Goal: Task Accomplishment & Management: Manage account settings

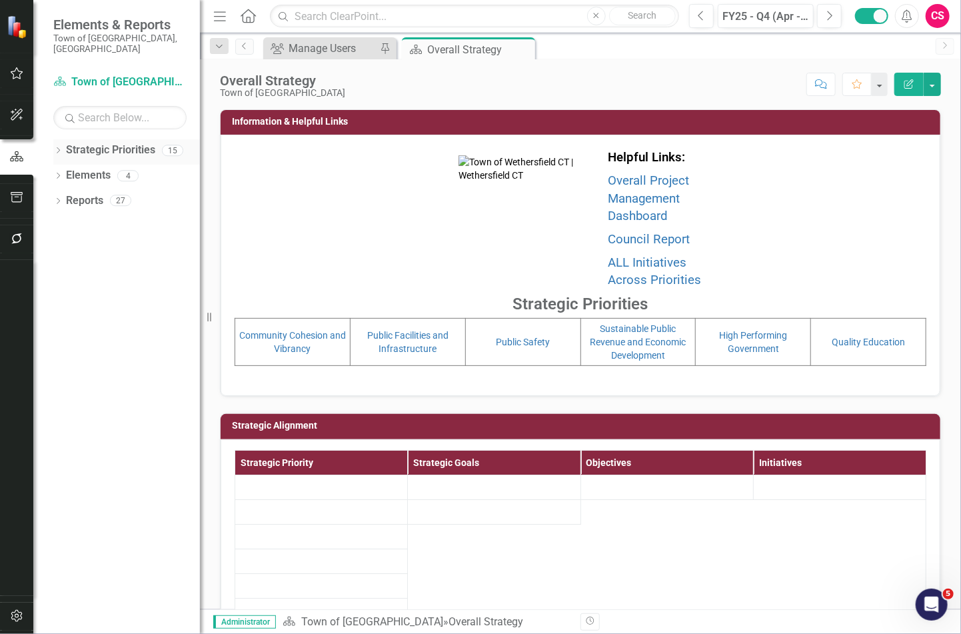
click at [53, 148] on icon "Dropdown" at bounding box center [57, 151] width 9 height 7
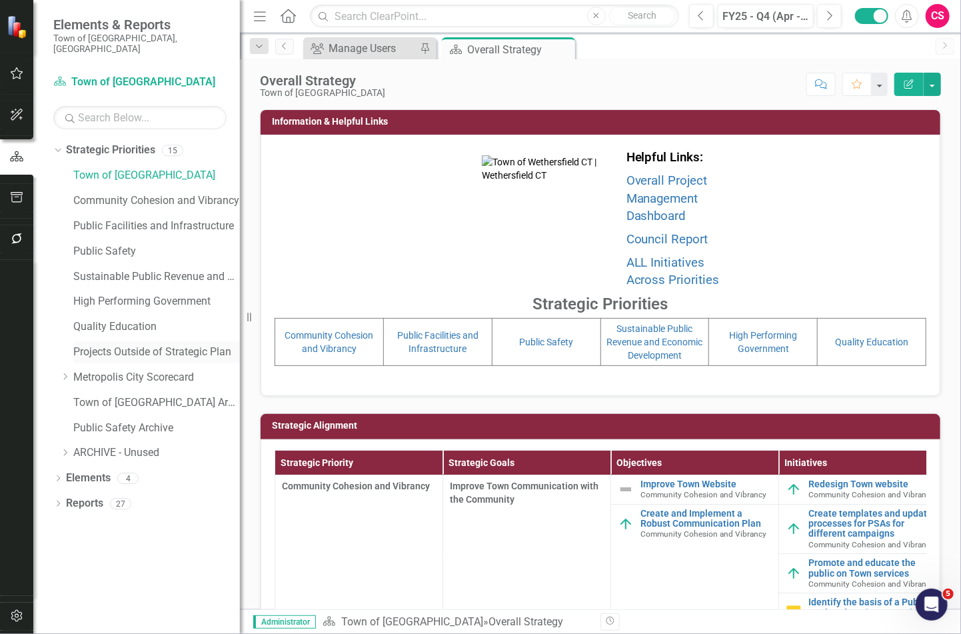
drag, startPoint x: 229, startPoint y: 315, endPoint x: 235, endPoint y: 333, distance: 19.8
click at [240, 326] on div "Resize" at bounding box center [245, 317] width 11 height 634
click at [163, 395] on link "Town of [GEOGRAPHIC_DATA] Archived" at bounding box center [156, 402] width 166 height 15
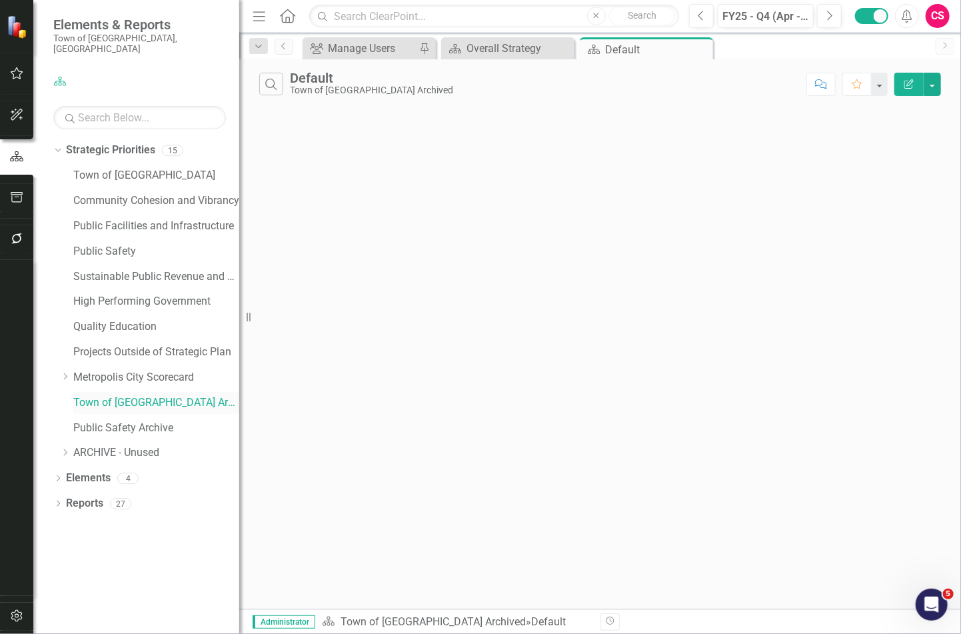
click at [163, 395] on link "Town of [GEOGRAPHIC_DATA] Archived" at bounding box center [156, 402] width 166 height 15
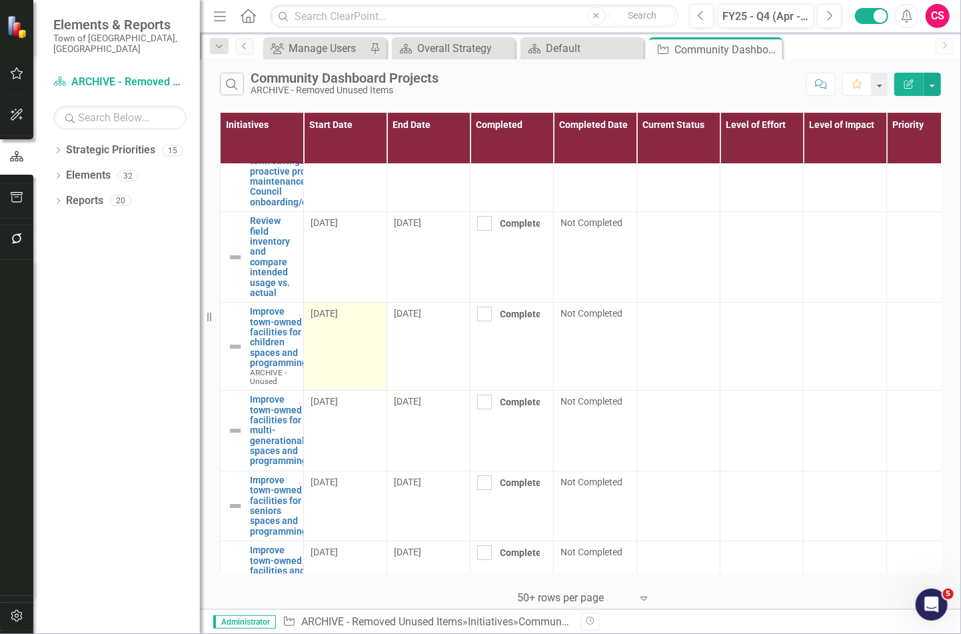
scroll to position [2140, 0]
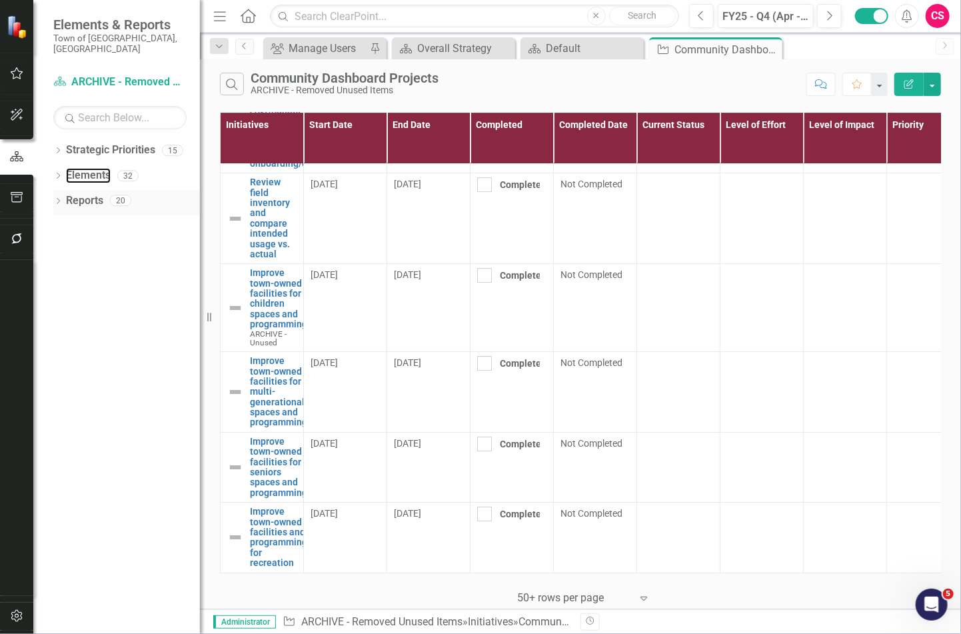
drag, startPoint x: 84, startPoint y: 165, endPoint x: 101, endPoint y: 185, distance: 26.0
click at [84, 168] on link "Elements" at bounding box center [88, 175] width 45 height 15
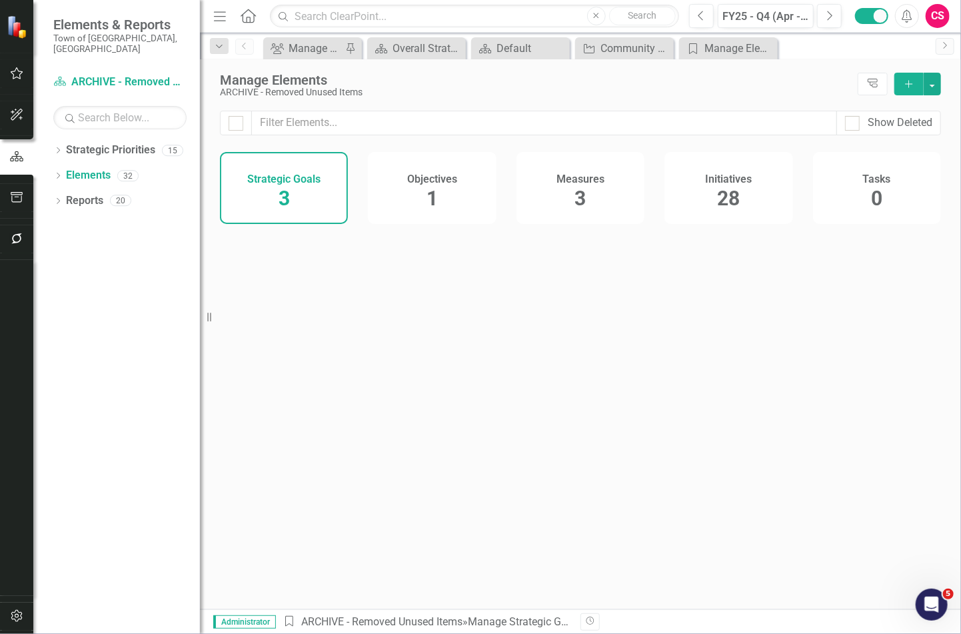
click at [688, 202] on div "Initiatives 28" at bounding box center [729, 188] width 128 height 72
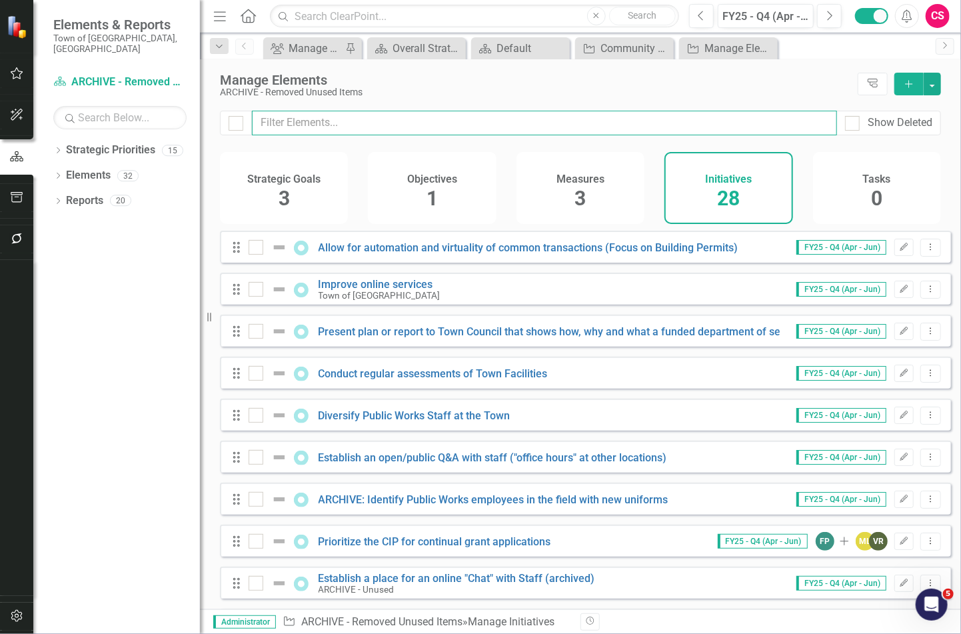
click at [392, 125] on input "text" at bounding box center [544, 123] width 585 height 25
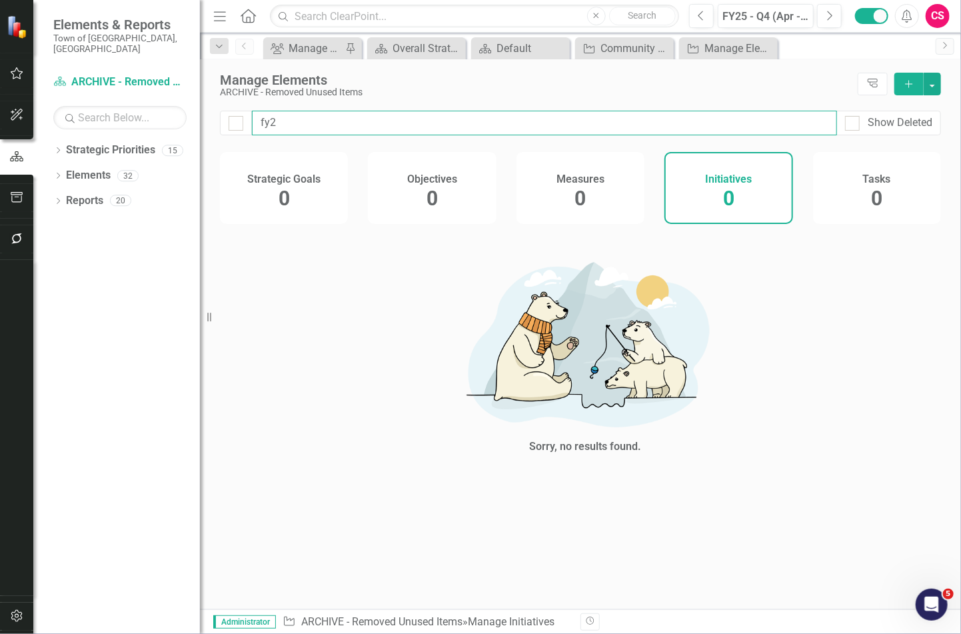
type input "fy25"
drag, startPoint x: 317, startPoint y: 121, endPoint x: 205, endPoint y: 123, distance: 112.0
click at [205, 123] on div "Elements & Reports Town of [GEOGRAPHIC_DATA], [GEOGRAPHIC_DATA] Strategic Prior…" at bounding box center [480, 317] width 961 height 634
checkbox input "false"
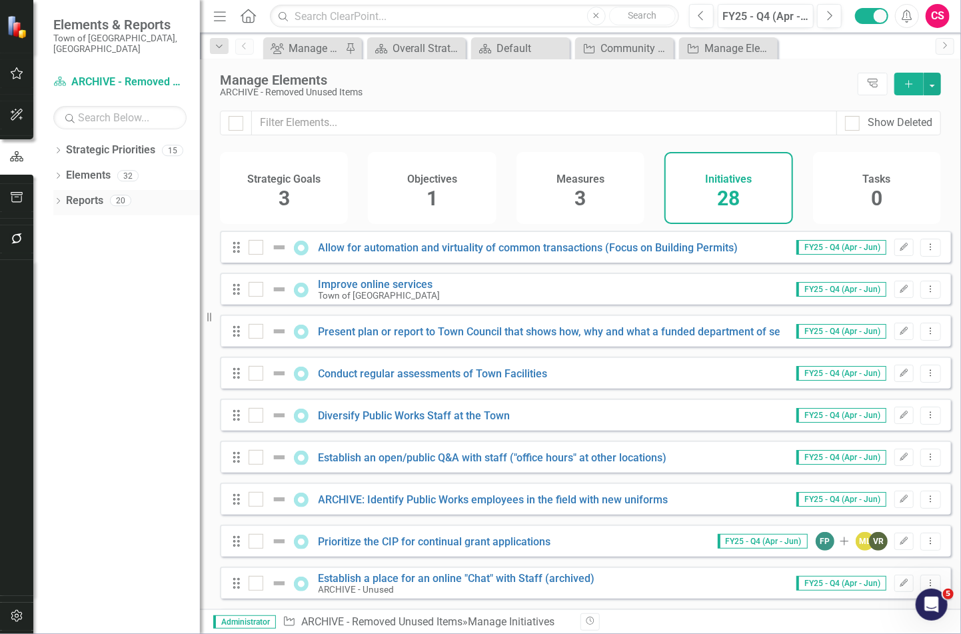
click at [72, 193] on link "Reports" at bounding box center [84, 200] width 37 height 15
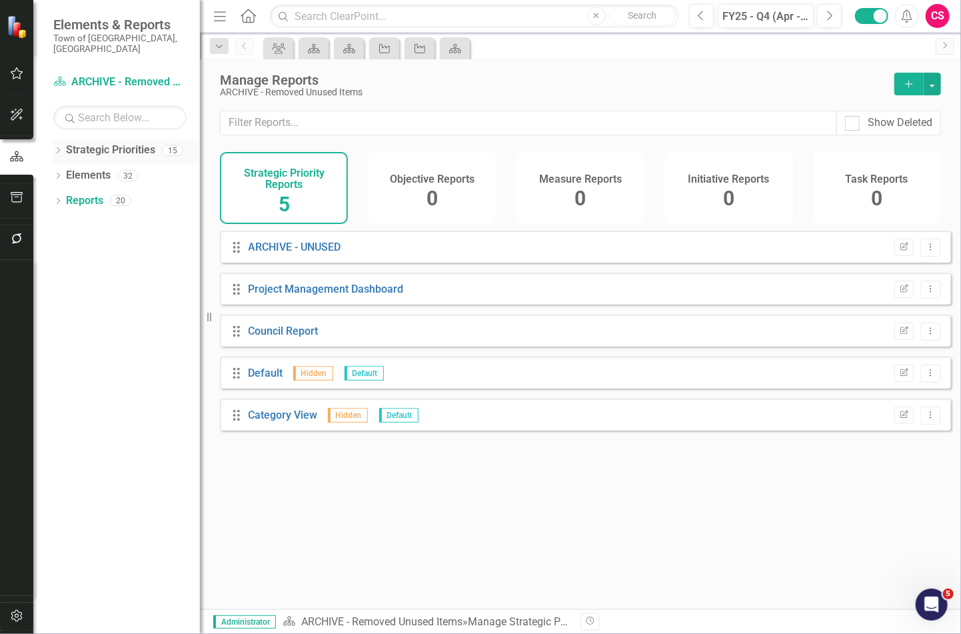
click at [61, 147] on div "Dropdown" at bounding box center [57, 152] width 9 height 11
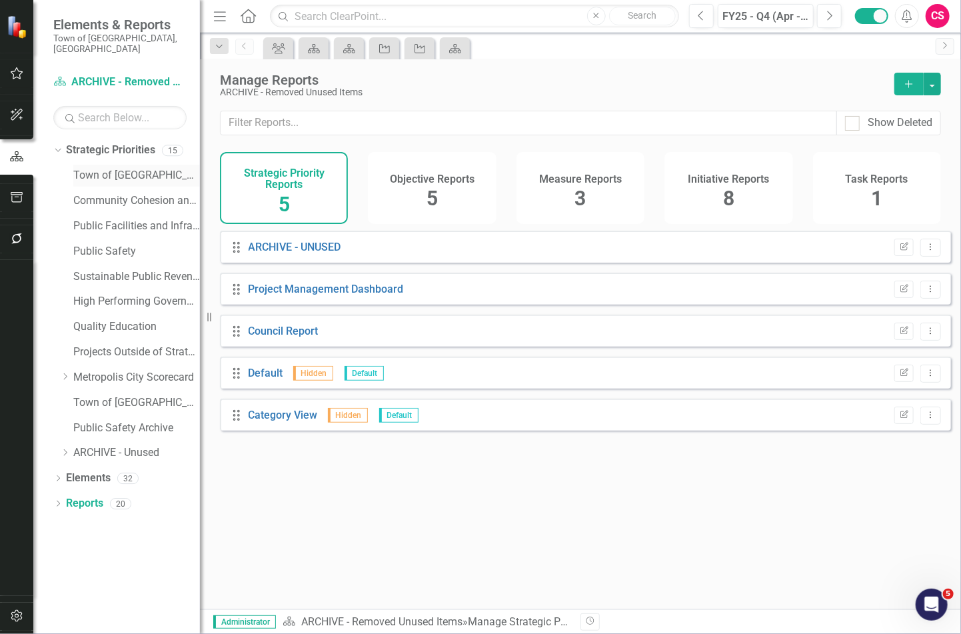
click at [96, 168] on link "Town of [GEOGRAPHIC_DATA]" at bounding box center [136, 175] width 127 height 15
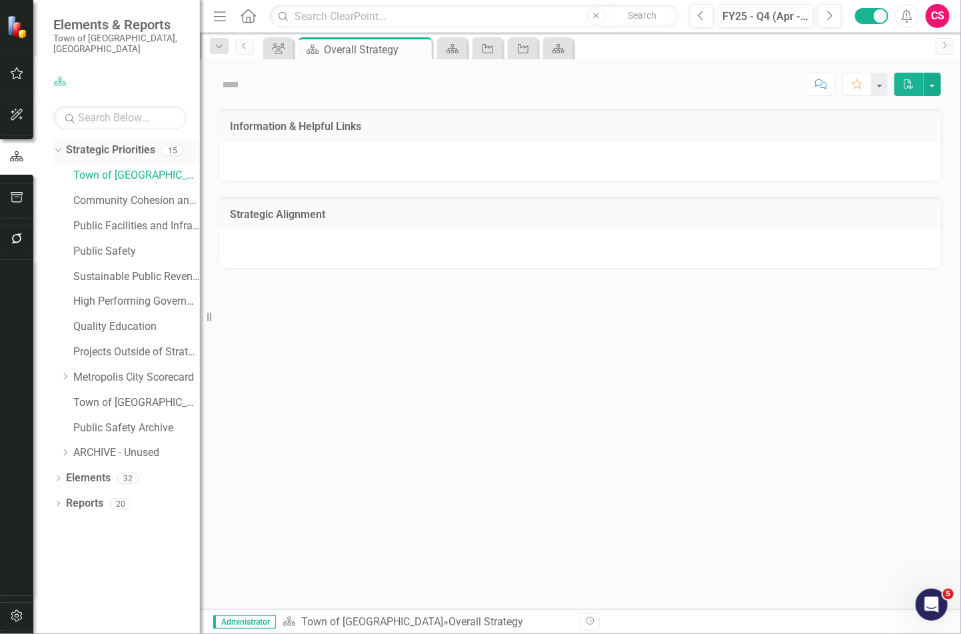
click at [56, 145] on icon "Dropdown" at bounding box center [56, 149] width 7 height 9
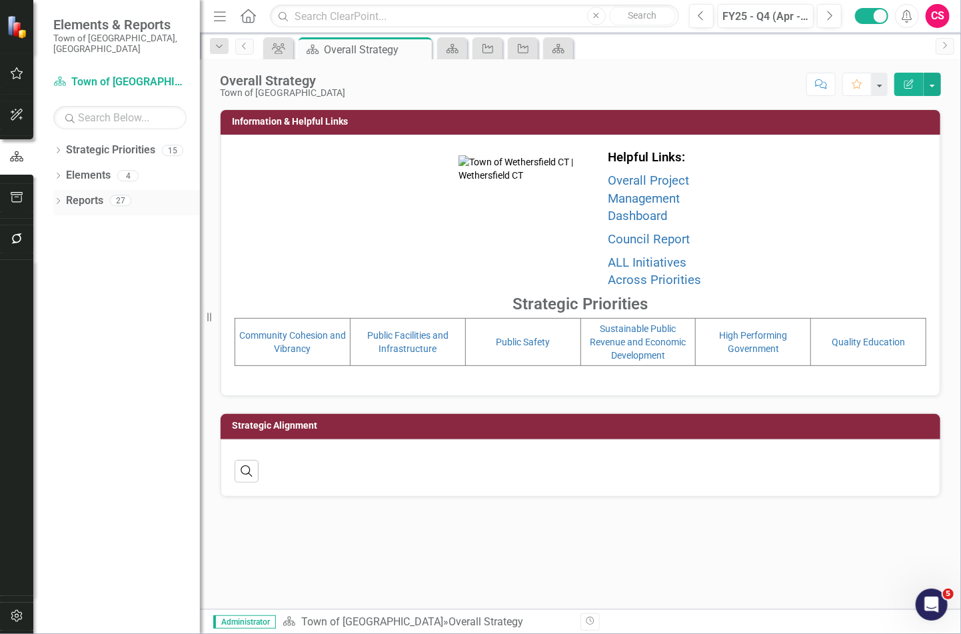
click at [70, 193] on link "Reports" at bounding box center [84, 200] width 37 height 15
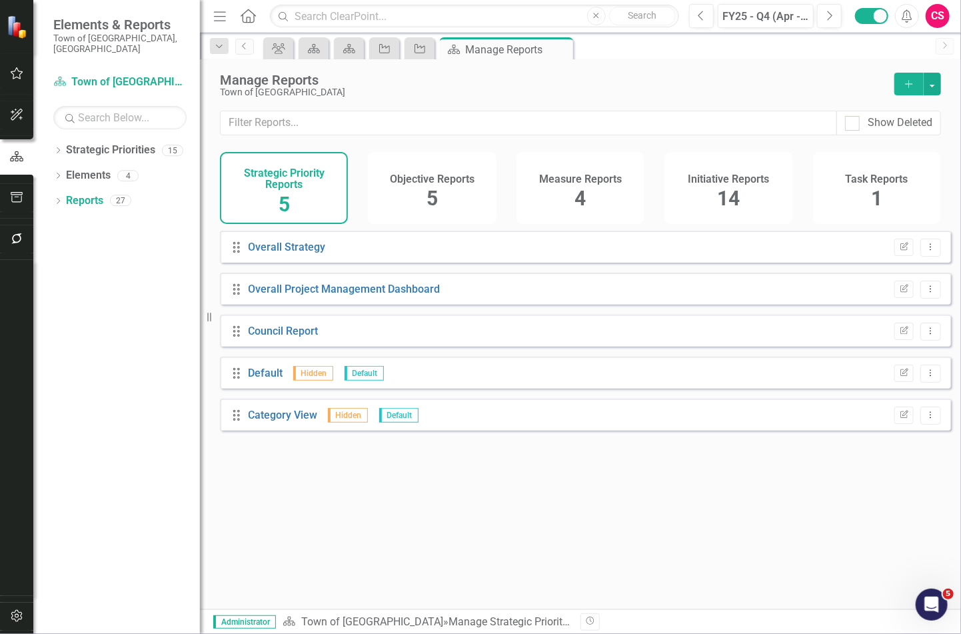
click at [735, 177] on h4 "Initiative Reports" at bounding box center [728, 179] width 81 height 12
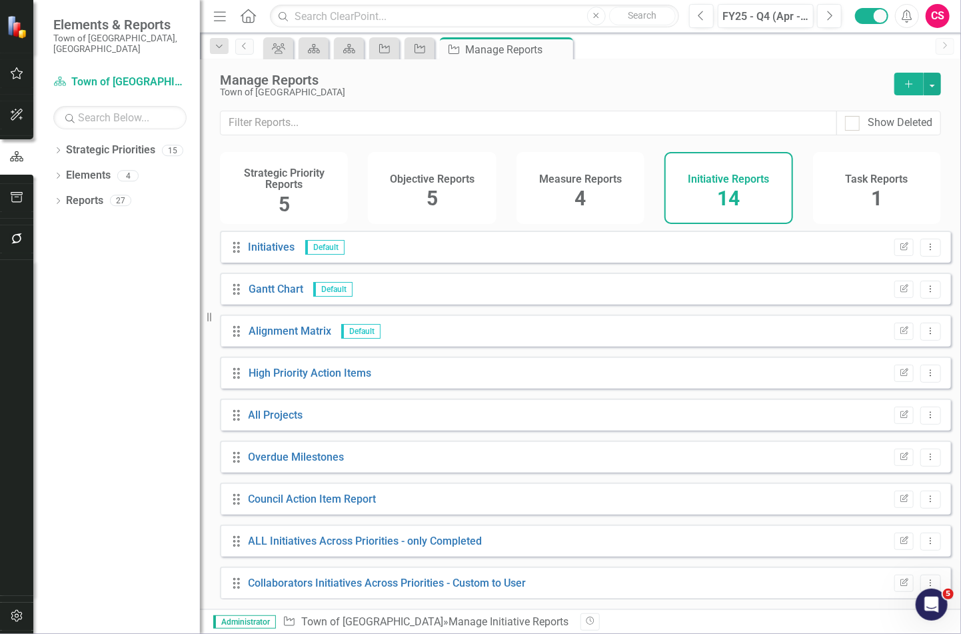
scroll to position [219, 0]
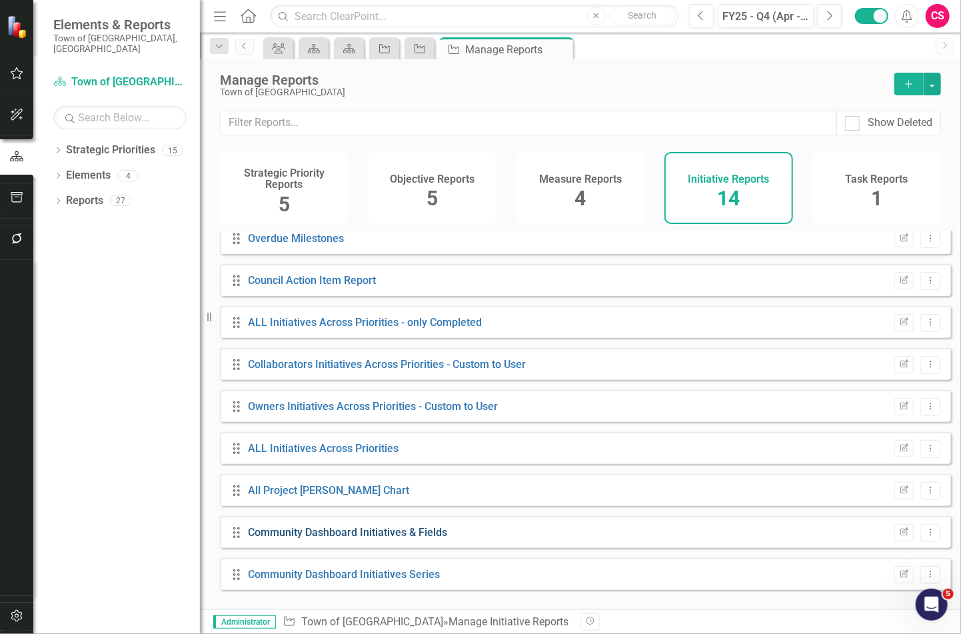
click at [331, 539] on link "Community Dashboard Initiatives & Fields" at bounding box center [348, 532] width 199 height 13
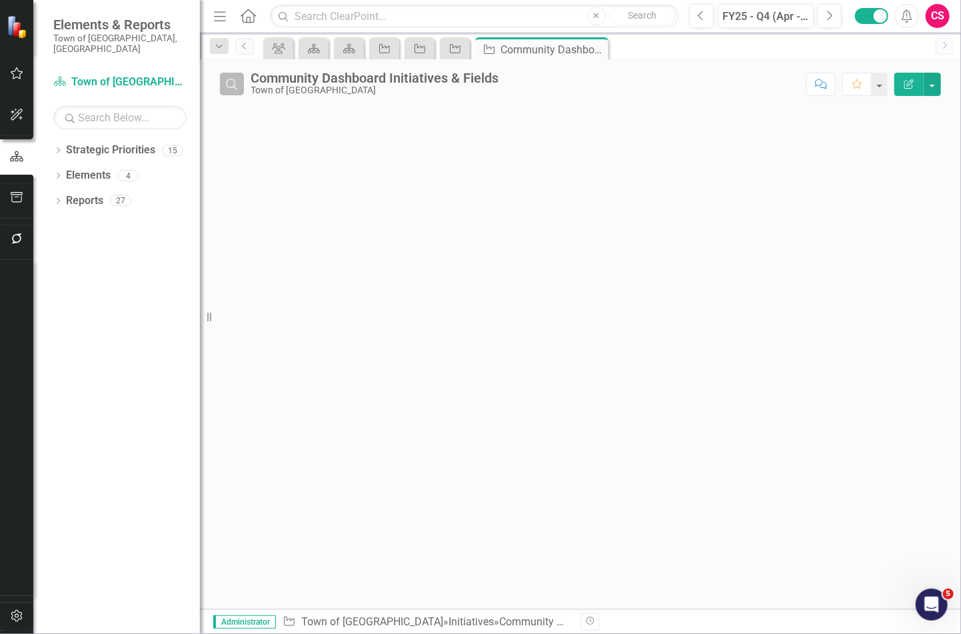
click at [238, 85] on icon "Search" at bounding box center [232, 84] width 15 height 12
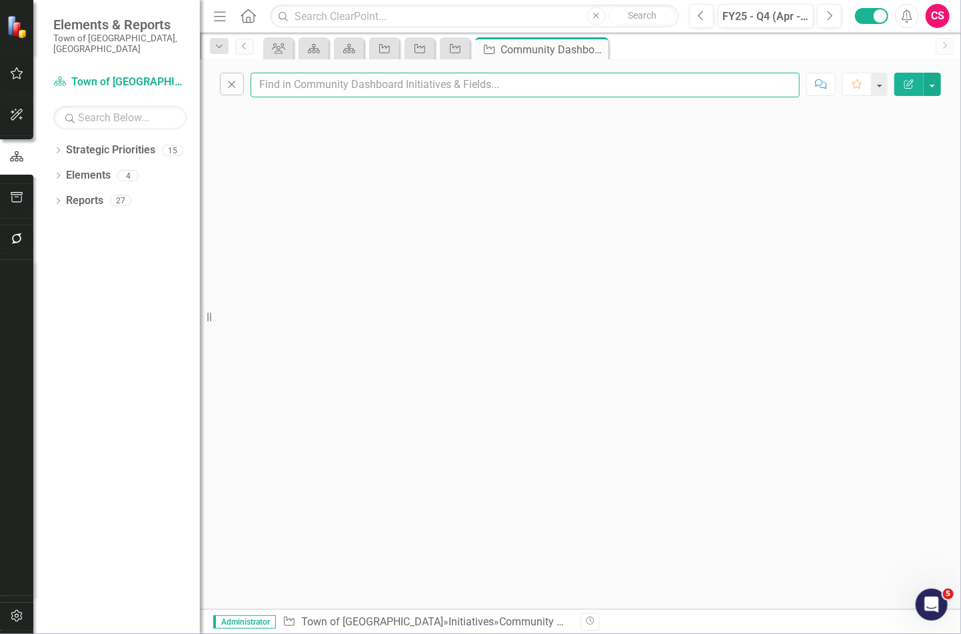
click at [340, 85] on input "text" at bounding box center [525, 85] width 549 height 25
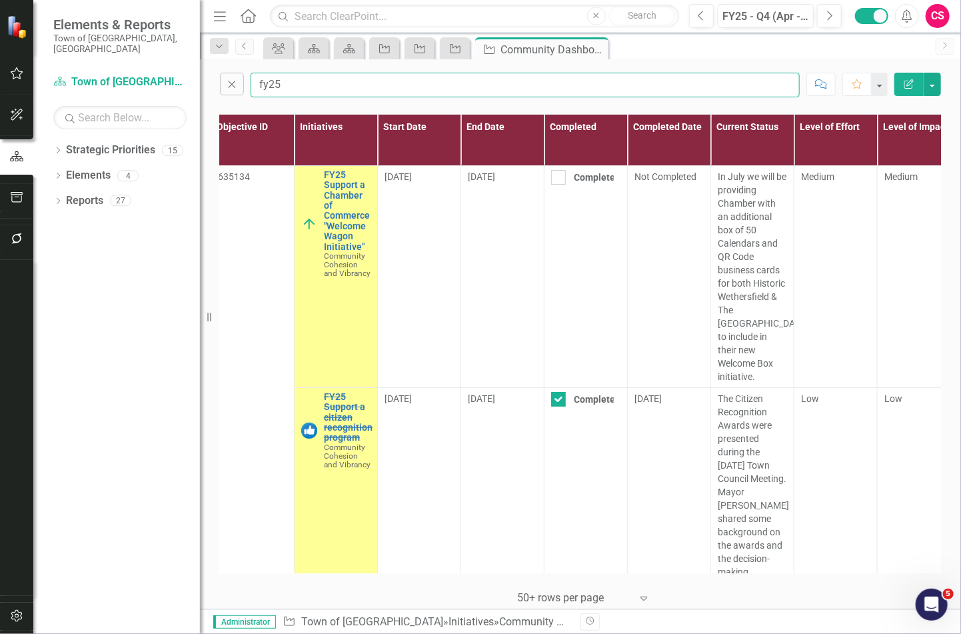
scroll to position [0, 455]
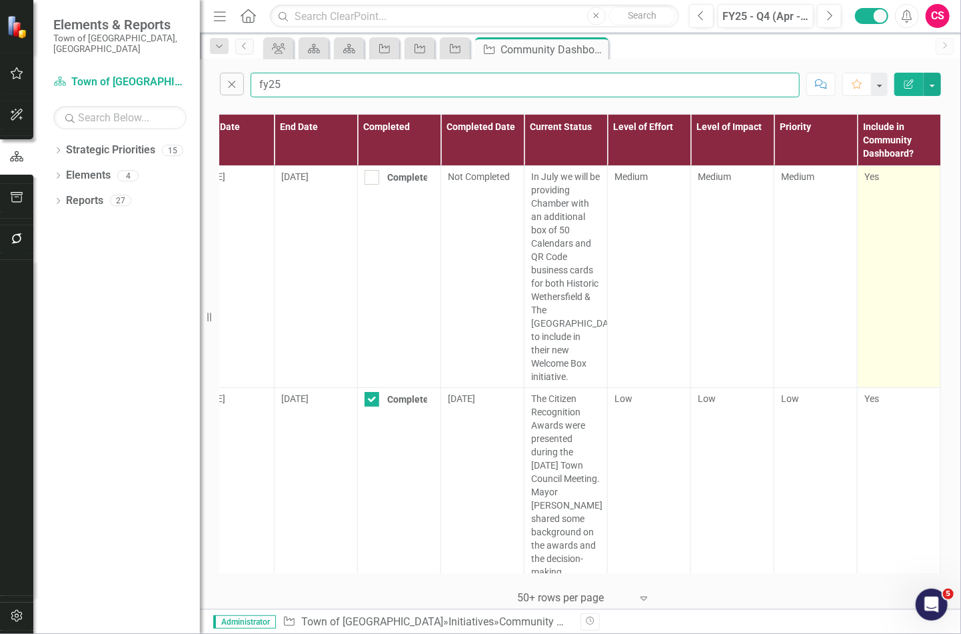
type input "fy25"
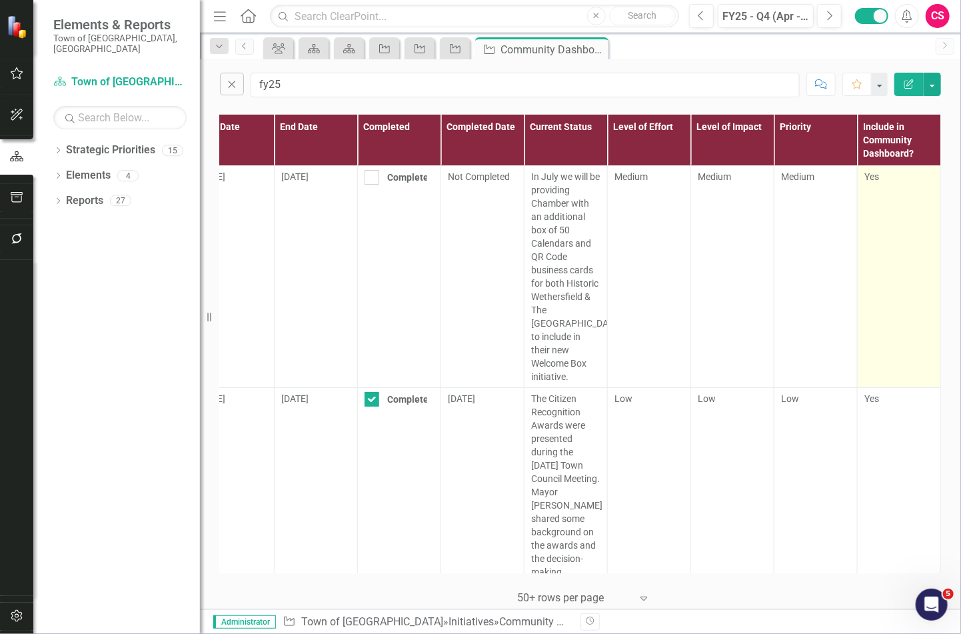
click at [897, 195] on td "Yes" at bounding box center [899, 276] width 83 height 222
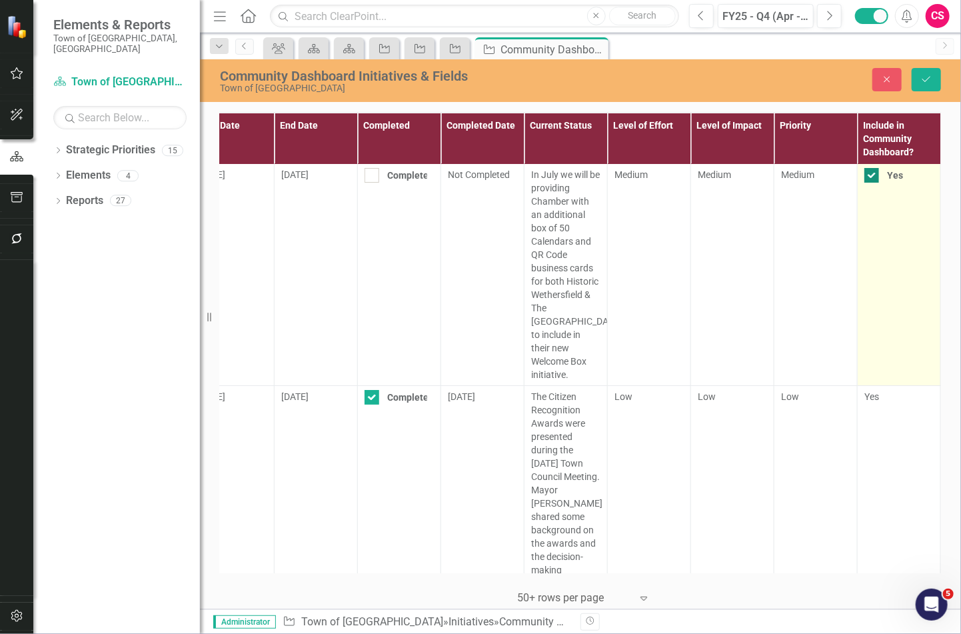
click at [887, 176] on div "Yes" at bounding box center [895, 175] width 16 height 13
click at [873, 176] on input "Yes" at bounding box center [869, 172] width 9 height 9
checkbox input "false"
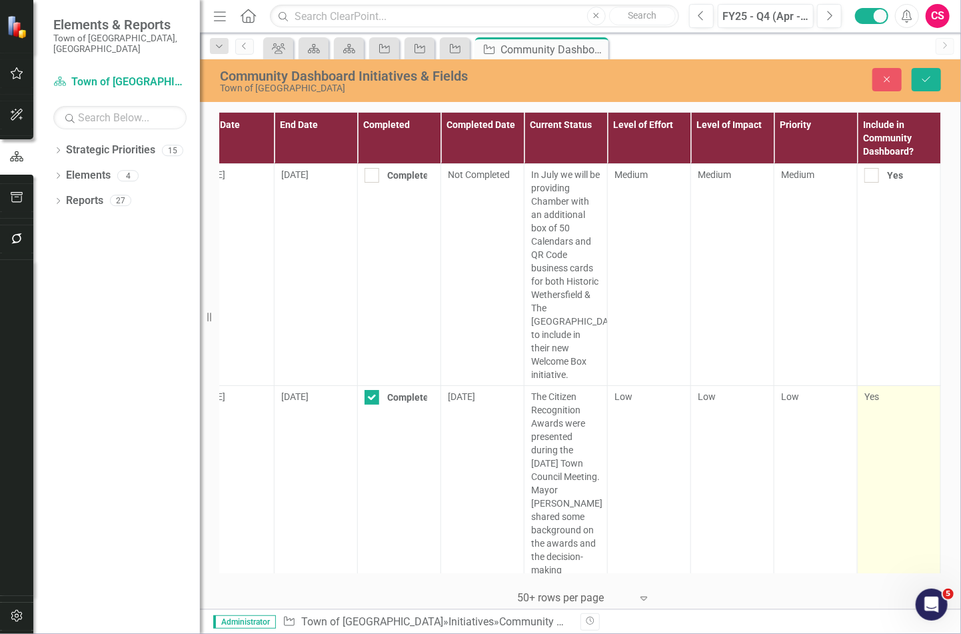
click at [882, 390] on div "Yes" at bounding box center [899, 396] width 69 height 13
click at [877, 390] on div "Yes" at bounding box center [899, 397] width 69 height 15
click at [873, 390] on input "Yes" at bounding box center [869, 394] width 9 height 9
checkbox input "false"
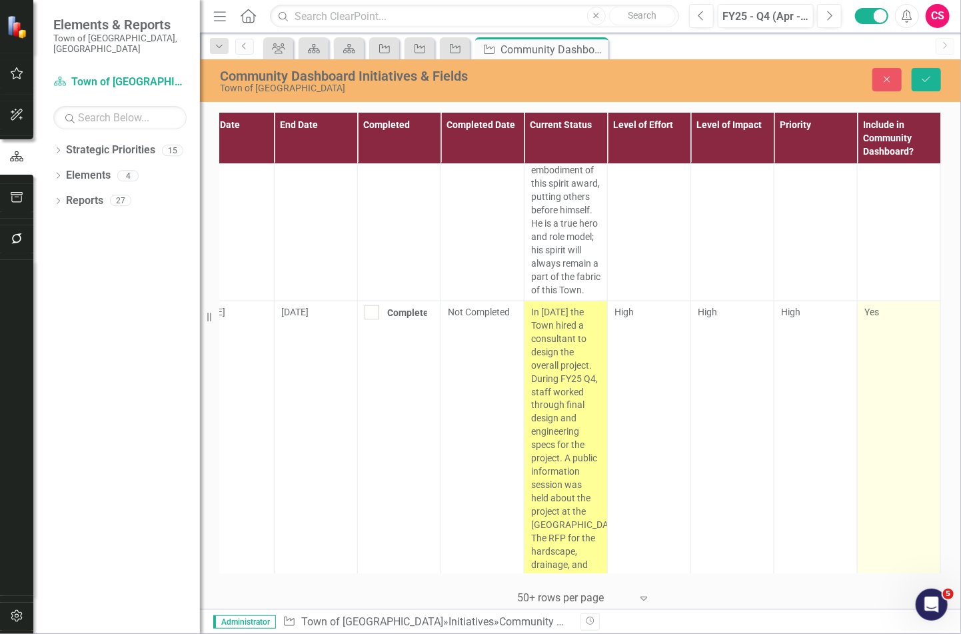
scroll to position [907, 455]
click at [880, 311] on div "Yes" at bounding box center [899, 317] width 69 height 13
click at [873, 311] on div "Yes" at bounding box center [899, 318] width 69 height 15
click at [873, 311] on input "Yes" at bounding box center [869, 315] width 9 height 9
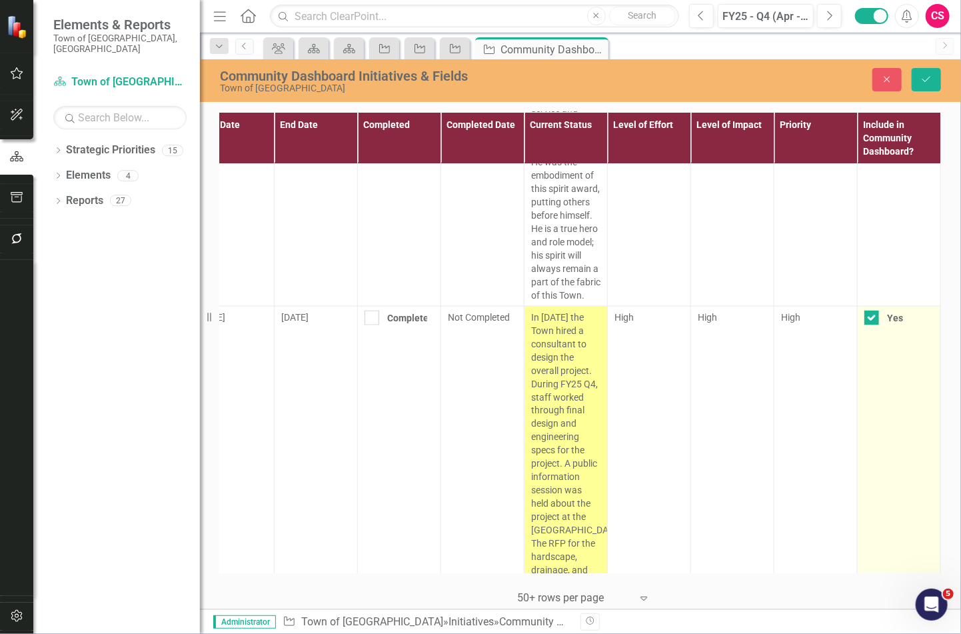
checkbox input "false"
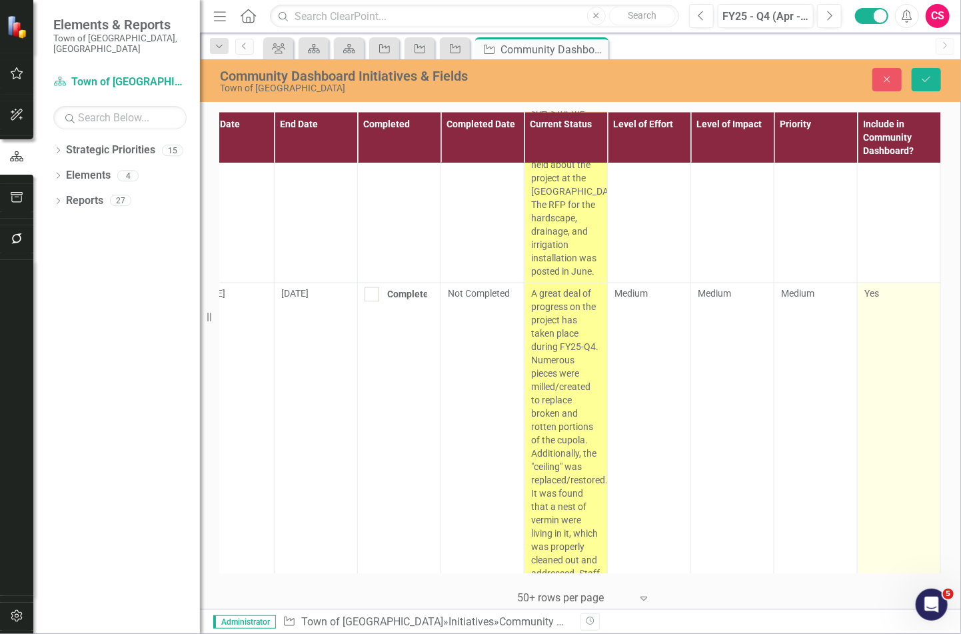
scroll to position [1280, 455]
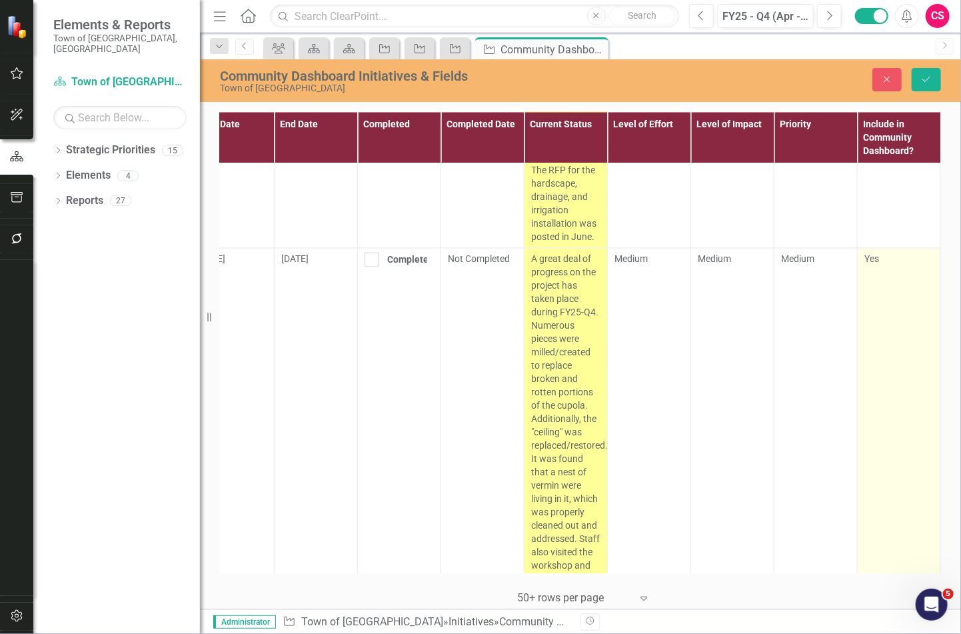
click at [859, 261] on td "Yes" at bounding box center [899, 446] width 83 height 395
click at [865, 253] on input "Yes" at bounding box center [869, 257] width 9 height 9
checkbox input "false"
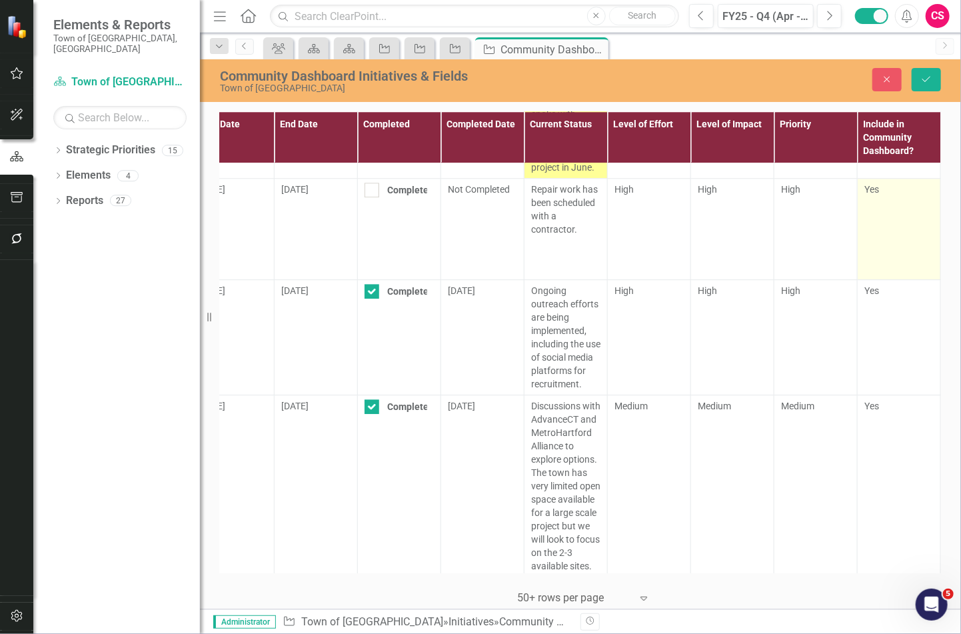
scroll to position [1600, 455]
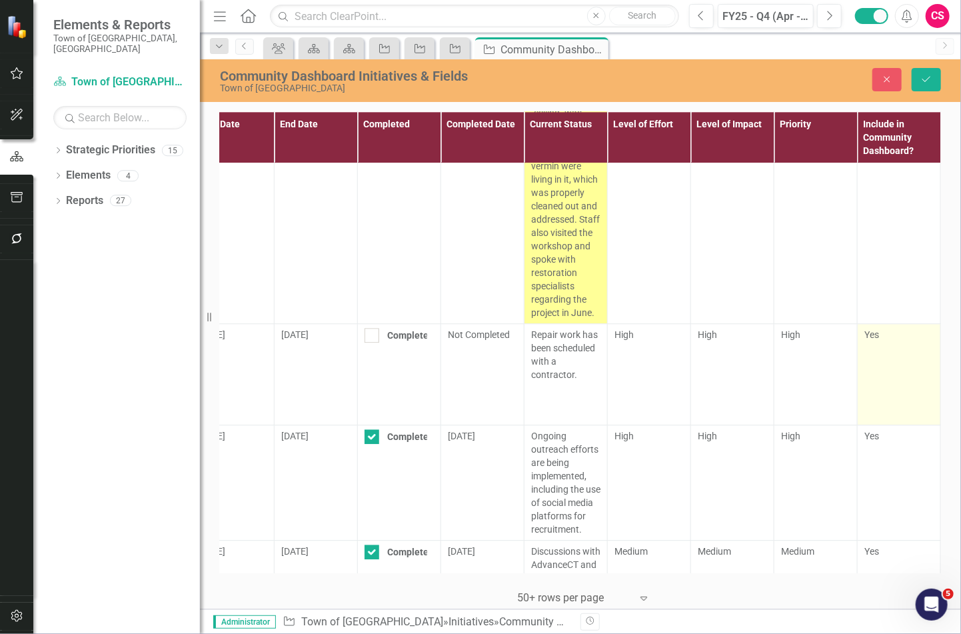
click at [883, 328] on div "Yes" at bounding box center [899, 334] width 69 height 13
click at [887, 329] on div "Yes" at bounding box center [895, 335] width 16 height 13
click at [873, 328] on input "Yes" at bounding box center [869, 332] width 9 height 9
checkbox input "false"
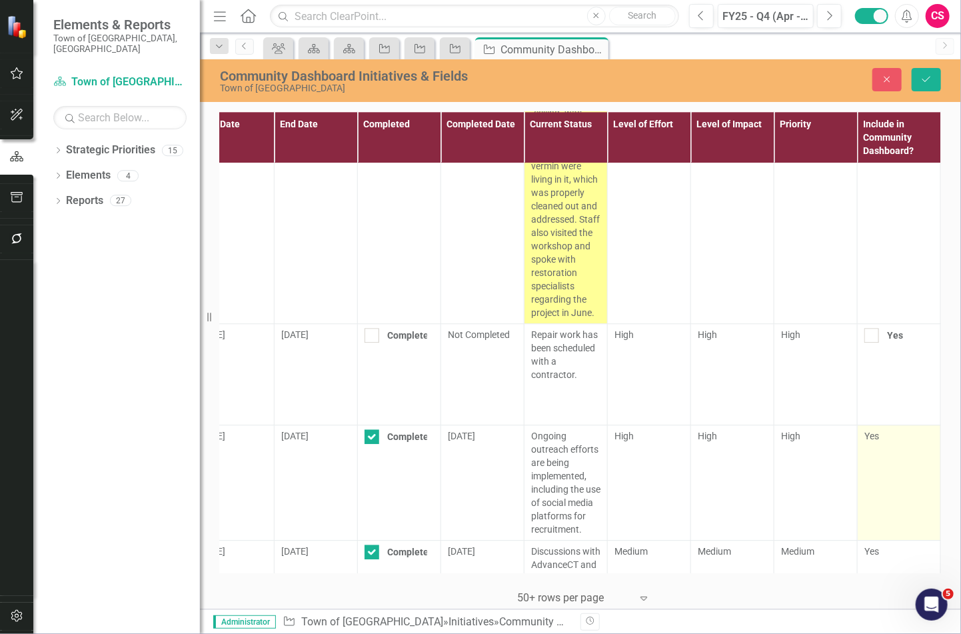
click at [877, 429] on div "Yes" at bounding box center [899, 435] width 69 height 13
click at [877, 429] on div "Yes" at bounding box center [899, 436] width 69 height 15
click at [873, 429] on input "Yes" at bounding box center [869, 433] width 9 height 9
checkbox input "false"
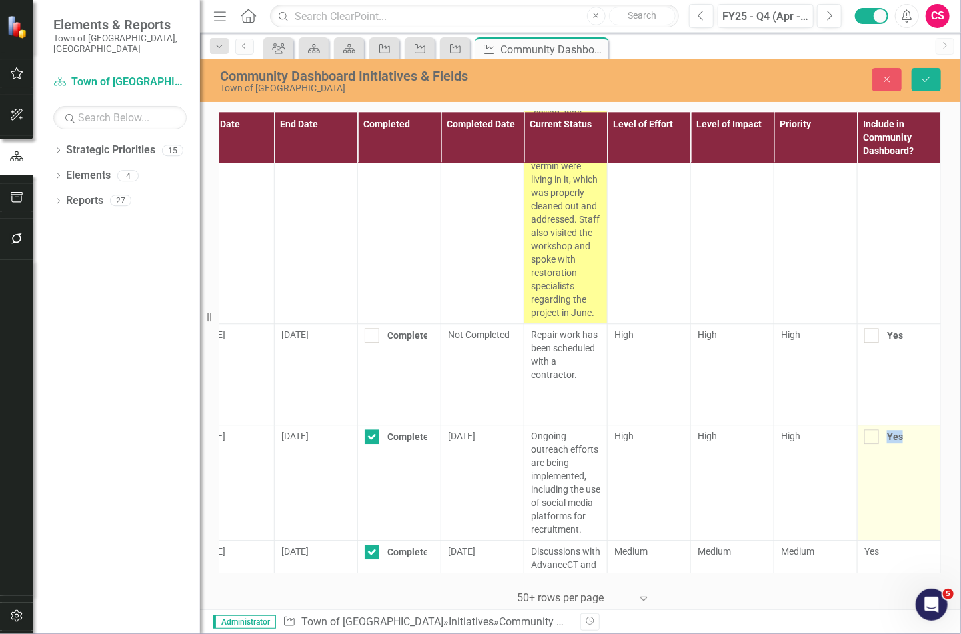
scroll to position [1760, 455]
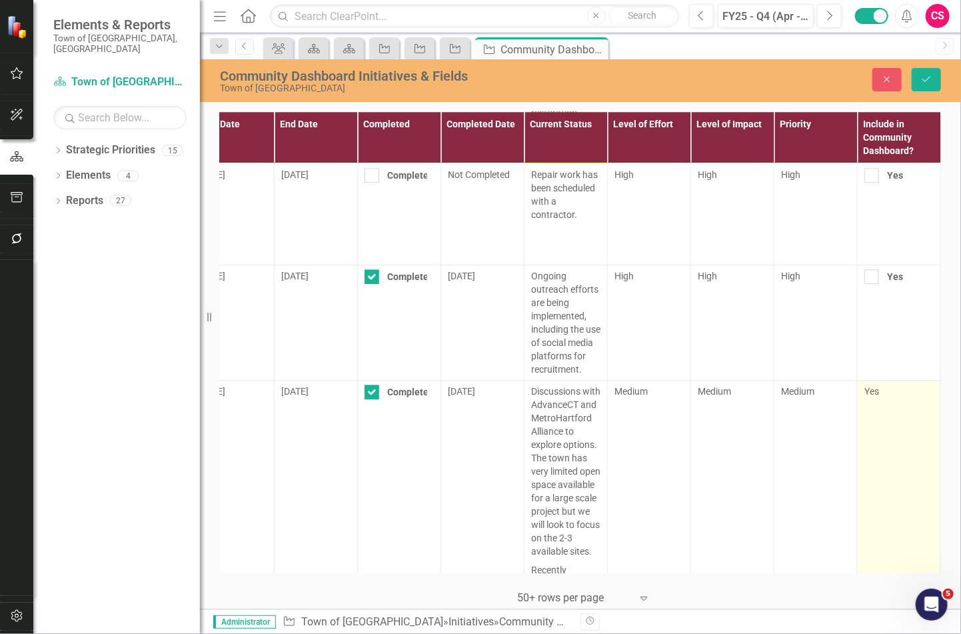
click at [872, 385] on div "Yes" at bounding box center [899, 391] width 69 height 13
click at [871, 385] on div "Yes" at bounding box center [899, 392] width 69 height 15
click at [871, 385] on input "Yes" at bounding box center [869, 389] width 9 height 9
checkbox input "false"
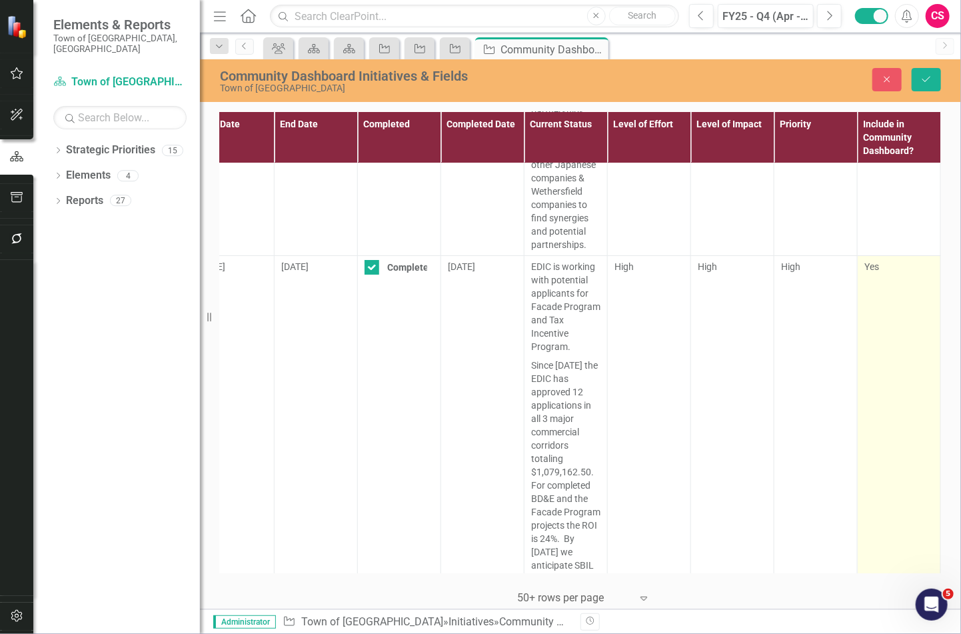
scroll to position [2347, 455]
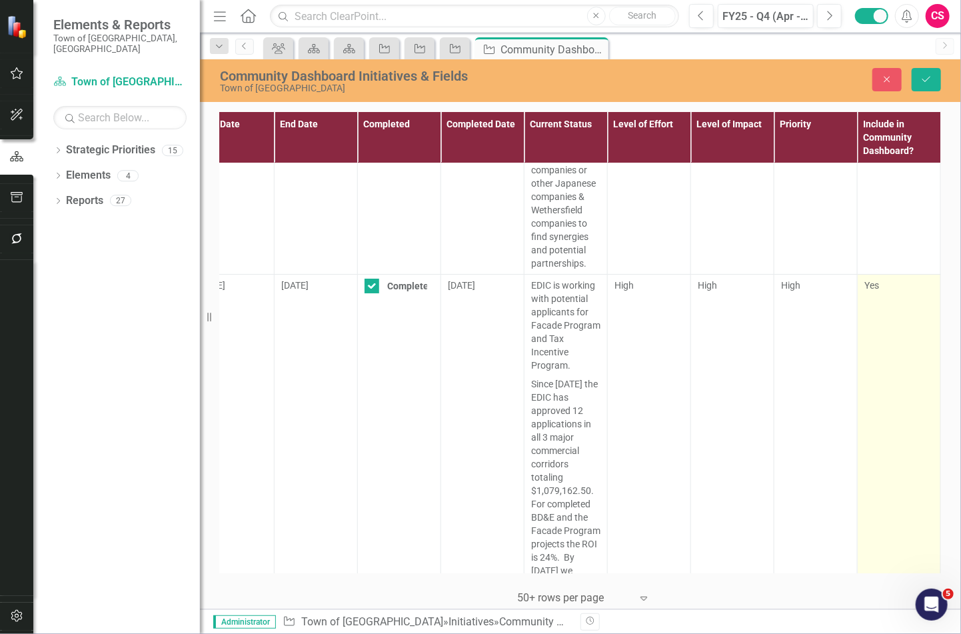
click at [877, 296] on td "Yes" at bounding box center [899, 447] width 83 height 347
drag, startPoint x: 874, startPoint y: 288, endPoint x: 871, endPoint y: 303, distance: 15.6
click at [874, 288] on div "Yes" at bounding box center [899, 286] width 69 height 15
click at [873, 287] on input "Yes" at bounding box center [869, 283] width 9 height 9
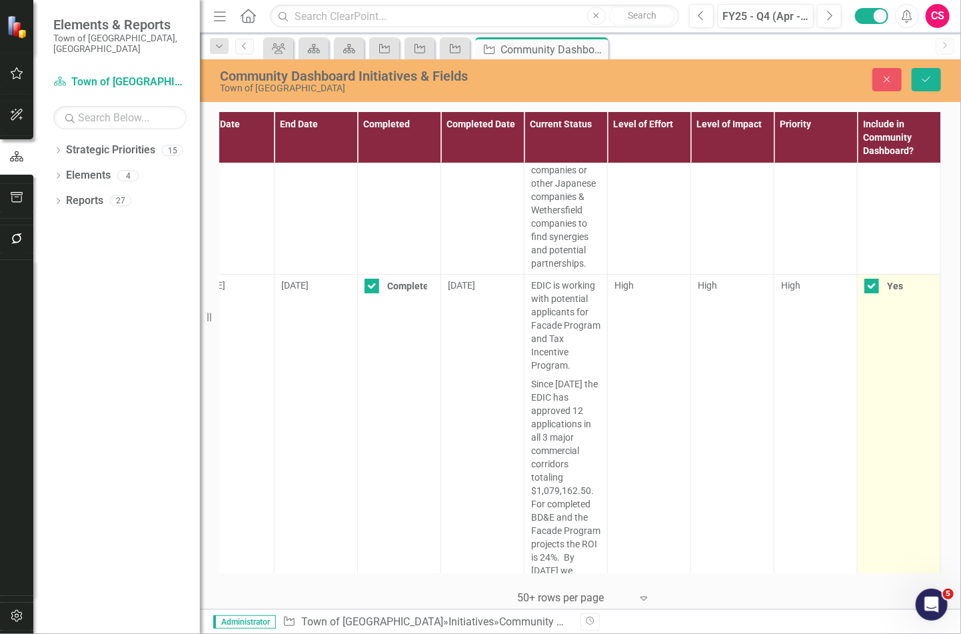
checkbox input "false"
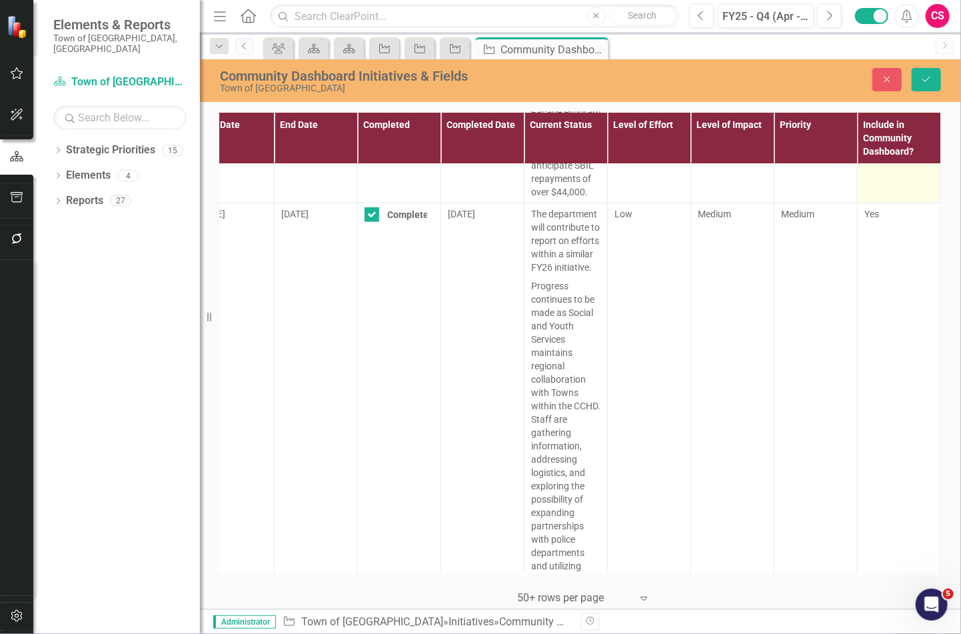
scroll to position [2614, 455]
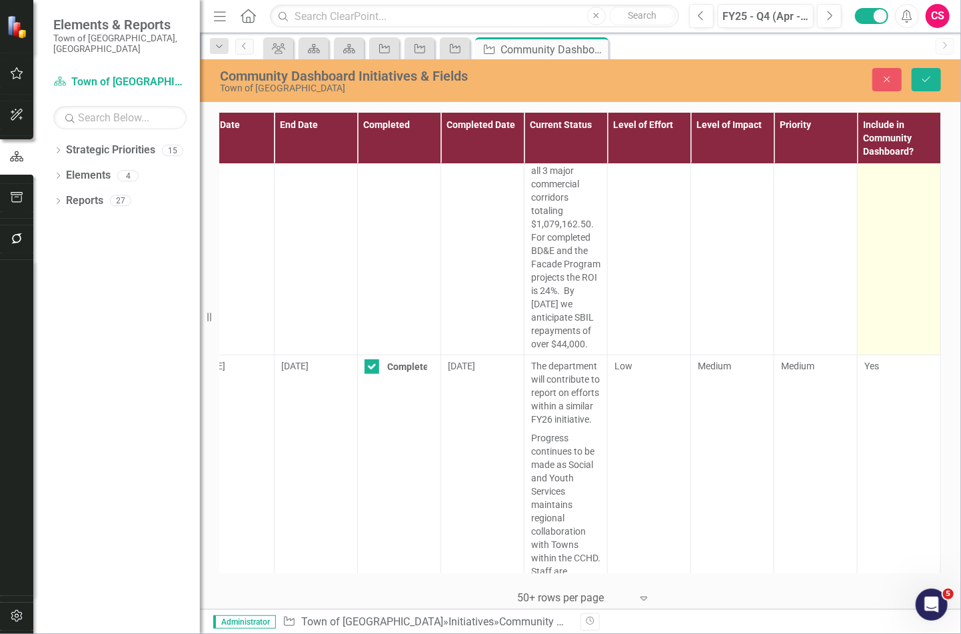
click at [877, 349] on td "Yes" at bounding box center [899, 180] width 83 height 347
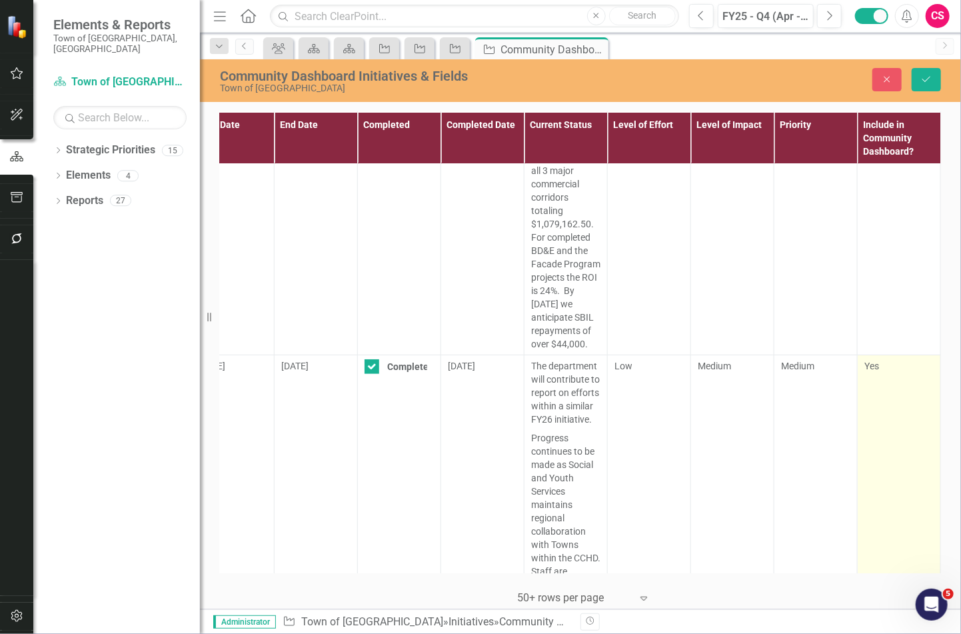
click at [867, 364] on span "Yes" at bounding box center [872, 366] width 15 height 11
click at [869, 365] on div at bounding box center [872, 366] width 15 height 15
click at [869, 365] on input "Yes" at bounding box center [869, 363] width 9 height 9
checkbox input "false"
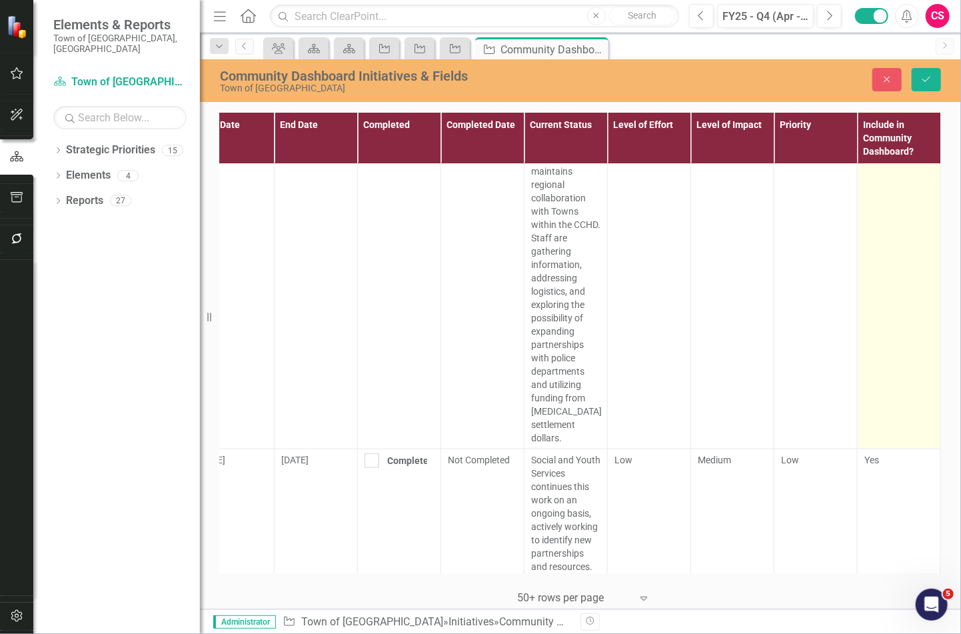
scroll to position [2987, 455]
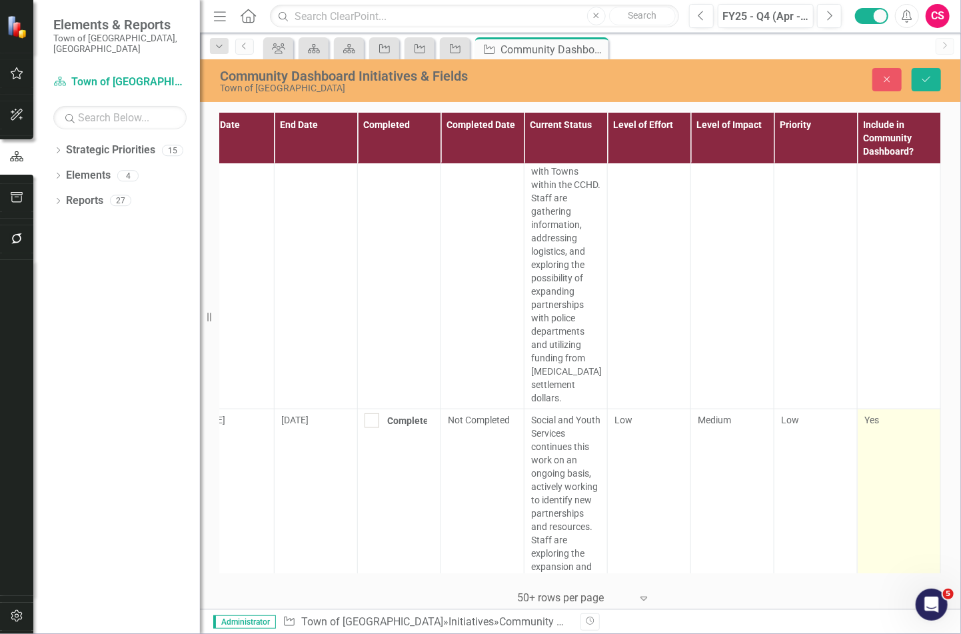
click at [871, 421] on div "Yes" at bounding box center [899, 419] width 69 height 13
click at [871, 421] on div "Yes" at bounding box center [899, 420] width 69 height 15
click at [871, 421] on input "Yes" at bounding box center [869, 417] width 9 height 9
checkbox input "false"
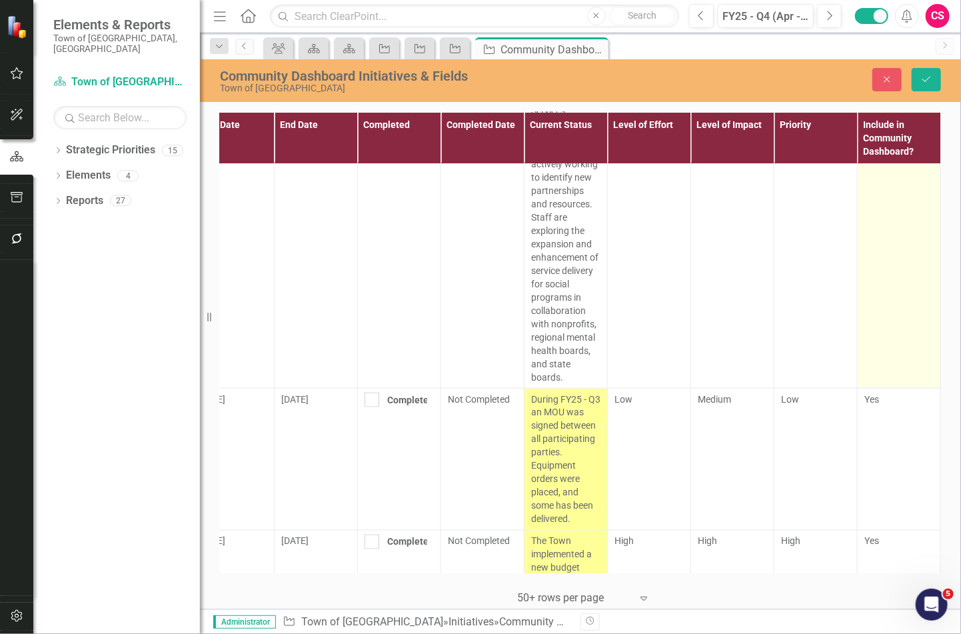
scroll to position [3414, 455]
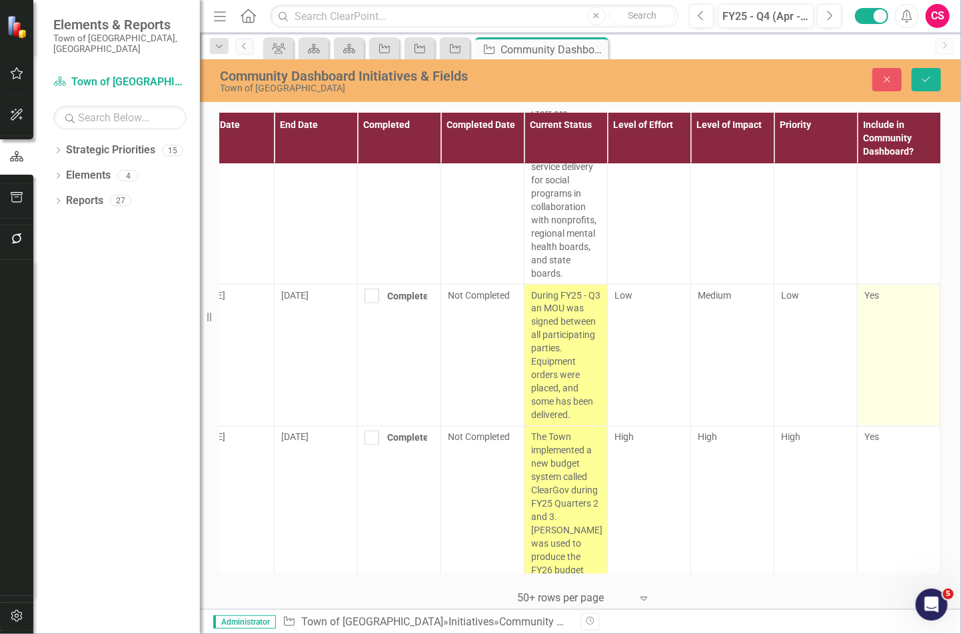
click at [867, 337] on td "Yes" at bounding box center [899, 355] width 83 height 142
click at [865, 301] on div at bounding box center [872, 296] width 15 height 15
click at [865, 297] on input "Yes" at bounding box center [869, 293] width 9 height 9
click at [866, 296] on div at bounding box center [872, 296] width 15 height 15
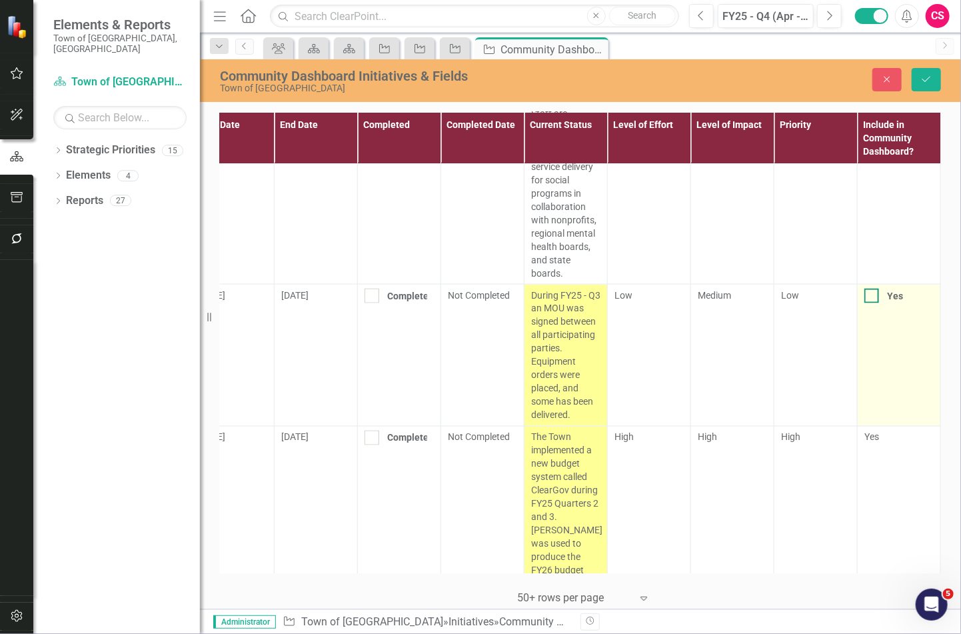
click at [866, 296] on input "Yes" at bounding box center [869, 293] width 9 height 9
checkbox input "true"
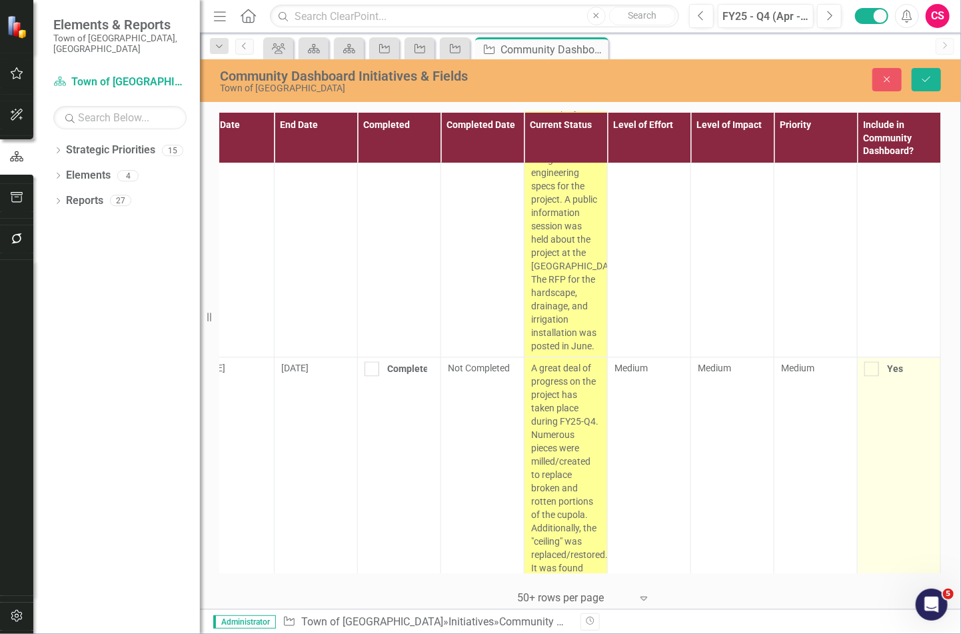
scroll to position [1173, 455]
click at [881, 359] on div "Yes" at bounding box center [899, 366] width 69 height 15
click at [873, 359] on input "Yes" at bounding box center [869, 363] width 9 height 9
checkbox input "true"
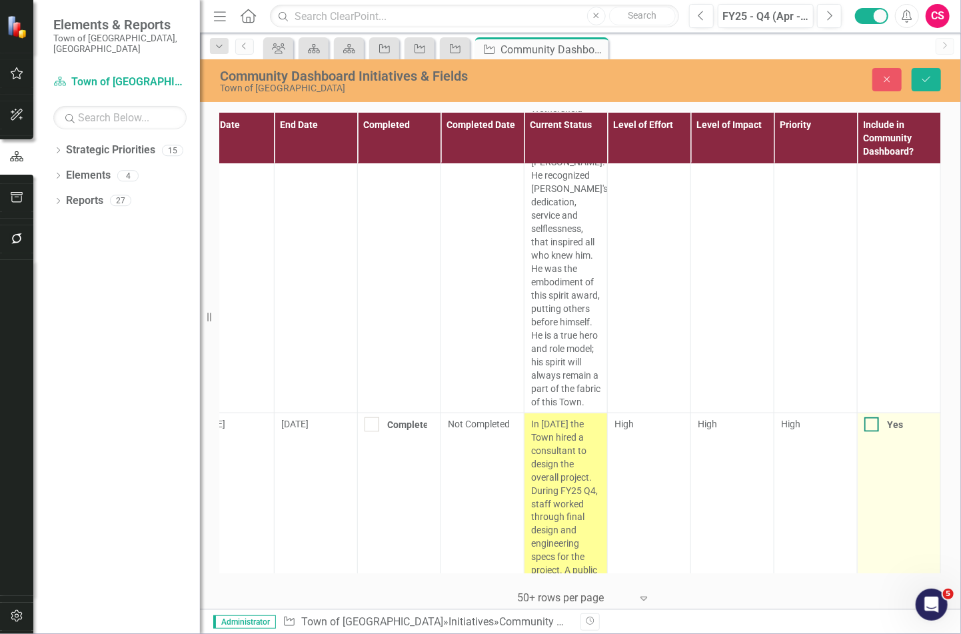
click at [887, 418] on div "Yes" at bounding box center [895, 424] width 16 height 13
click at [873, 417] on input "Yes" at bounding box center [869, 421] width 9 height 9
checkbox input "true"
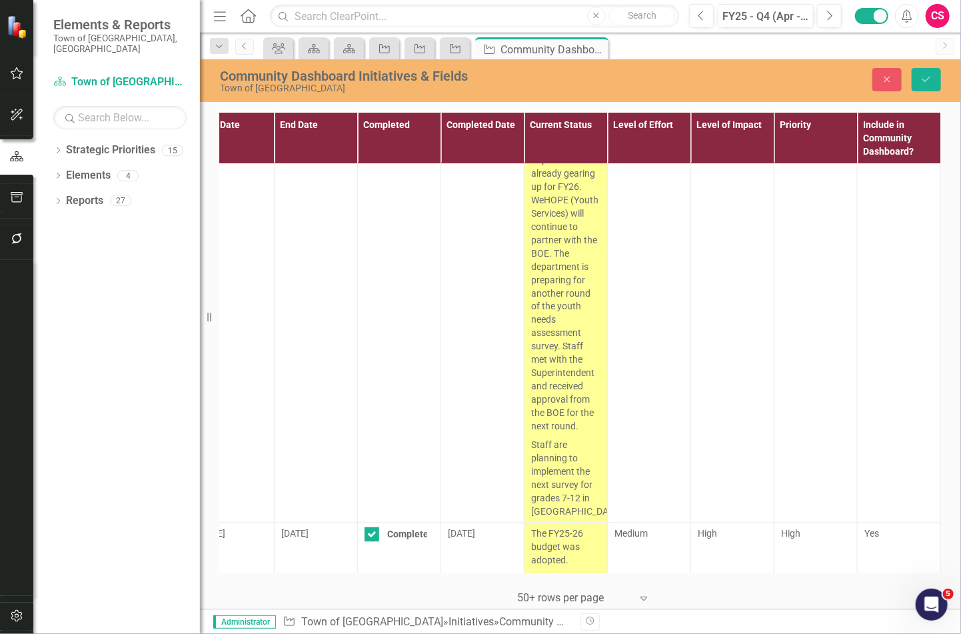
scroll to position [5893, 455]
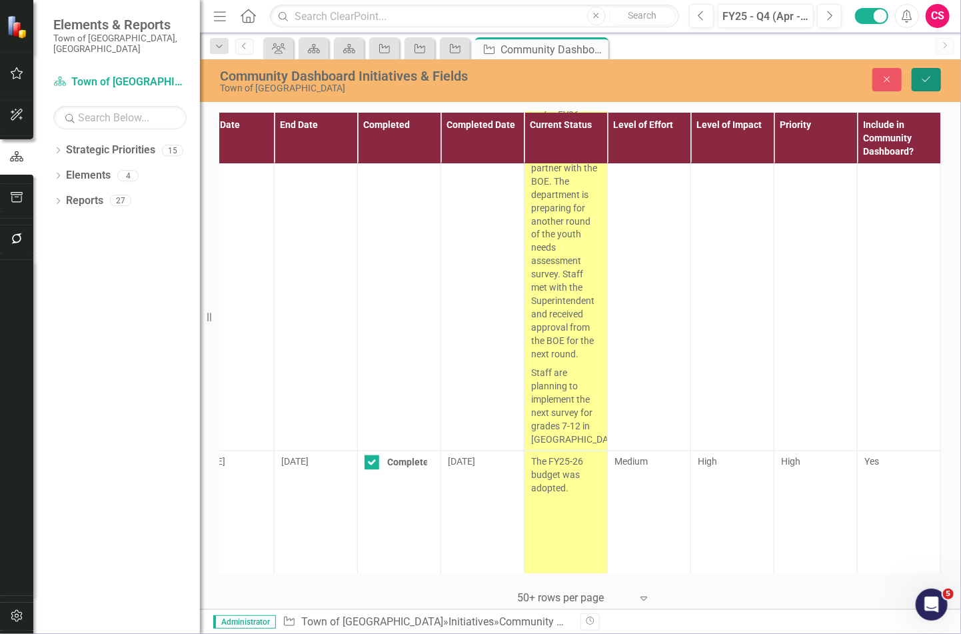
click at [916, 82] on button "Save" at bounding box center [926, 79] width 29 height 23
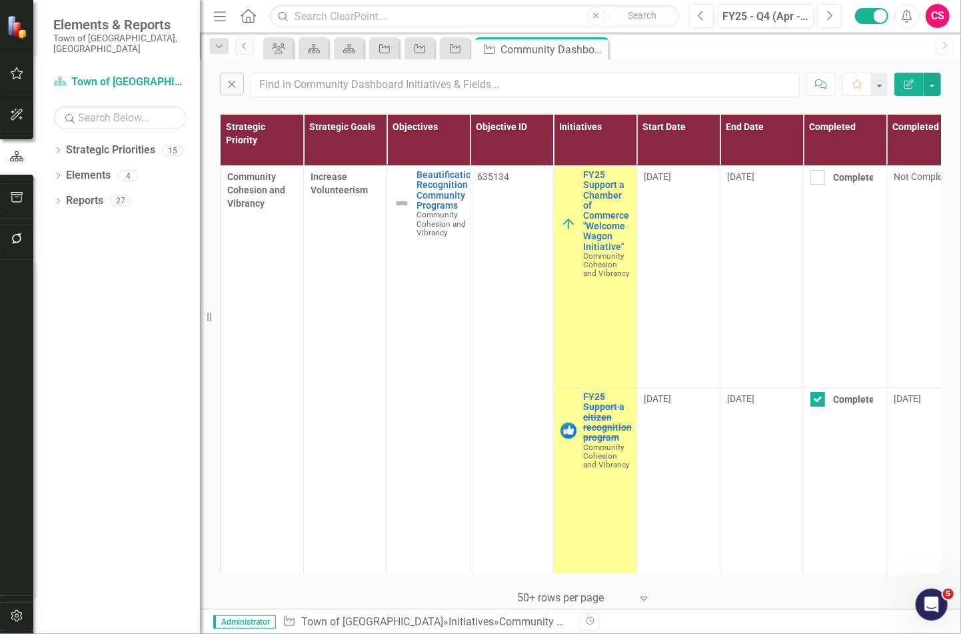
click at [904, 86] on icon "Edit Report" at bounding box center [909, 83] width 12 height 9
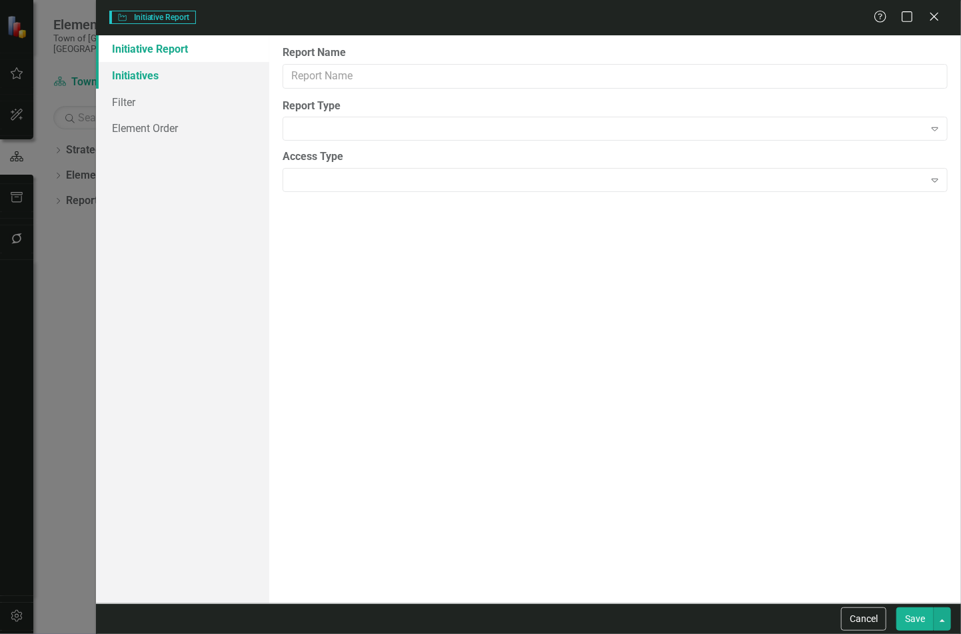
type input "Community Dashboard Initiatives & Fields"
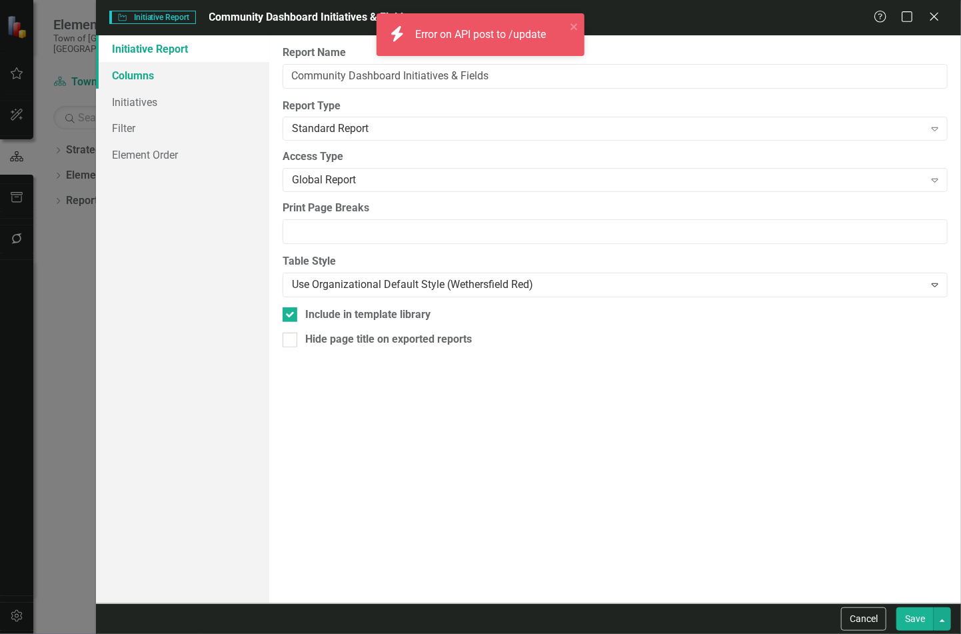
drag, startPoint x: 141, startPoint y: 76, endPoint x: 224, endPoint y: 85, distance: 83.9
click at [141, 76] on link "Columns" at bounding box center [182, 75] width 173 height 27
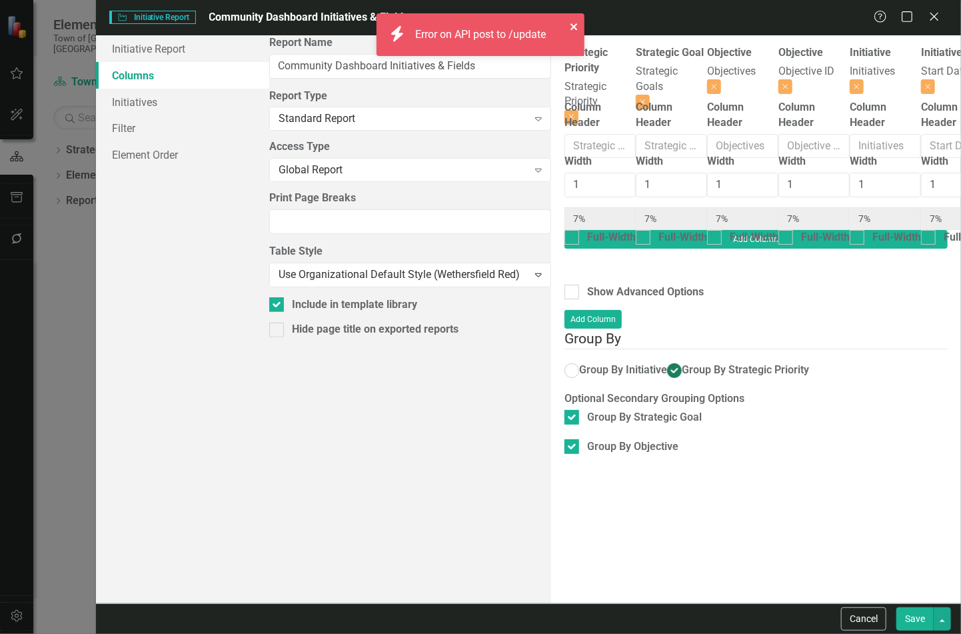
drag, startPoint x: 579, startPoint y: 27, endPoint x: 584, endPoint y: 63, distance: 36.4
click at [579, 27] on icon "close" at bounding box center [574, 26] width 9 height 11
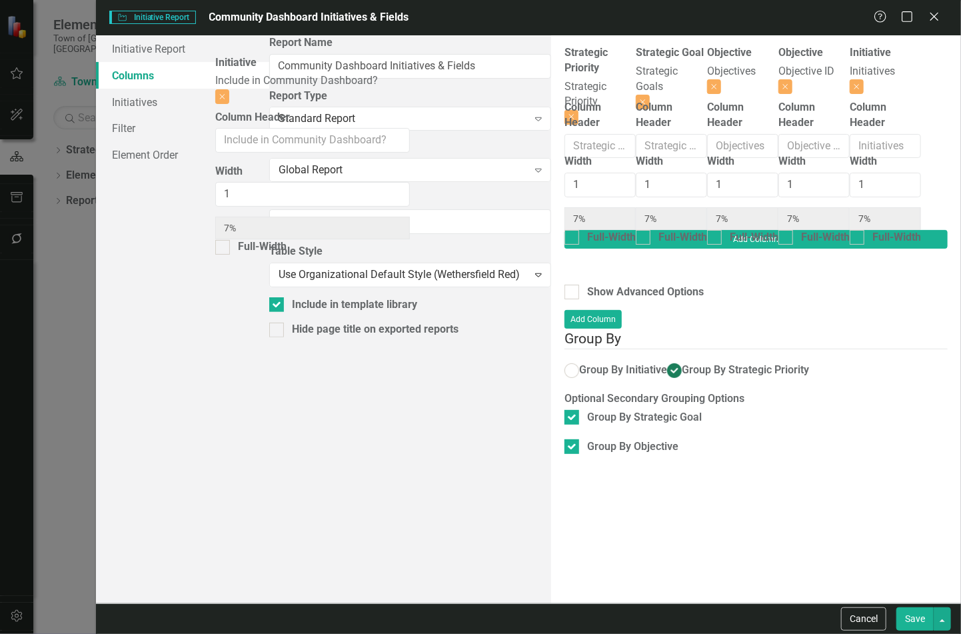
scroll to position [0, 491]
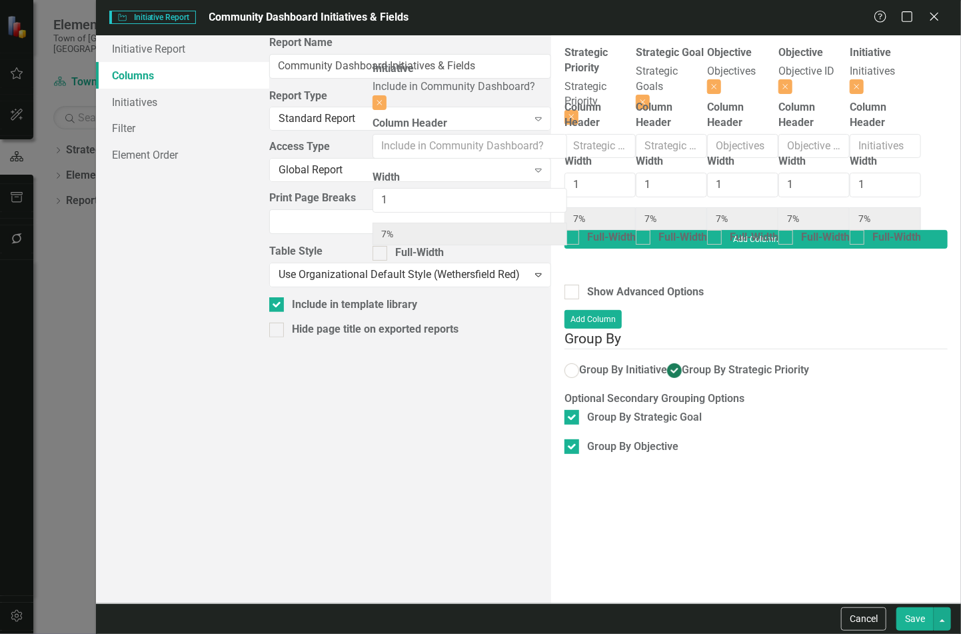
drag, startPoint x: 777, startPoint y: 67, endPoint x: 477, endPoint y: 140, distance: 309.5
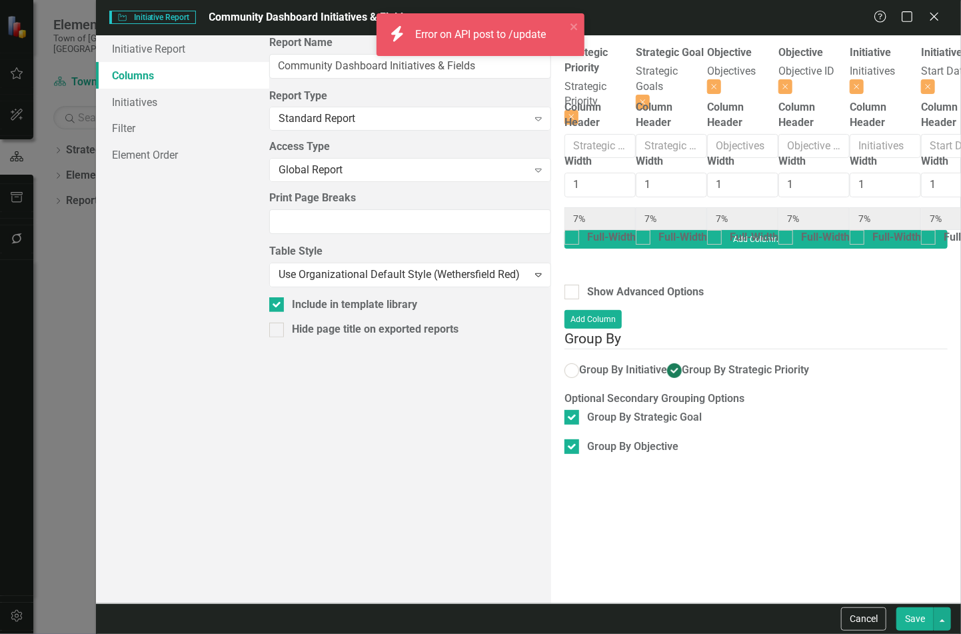
scroll to position [0, 116]
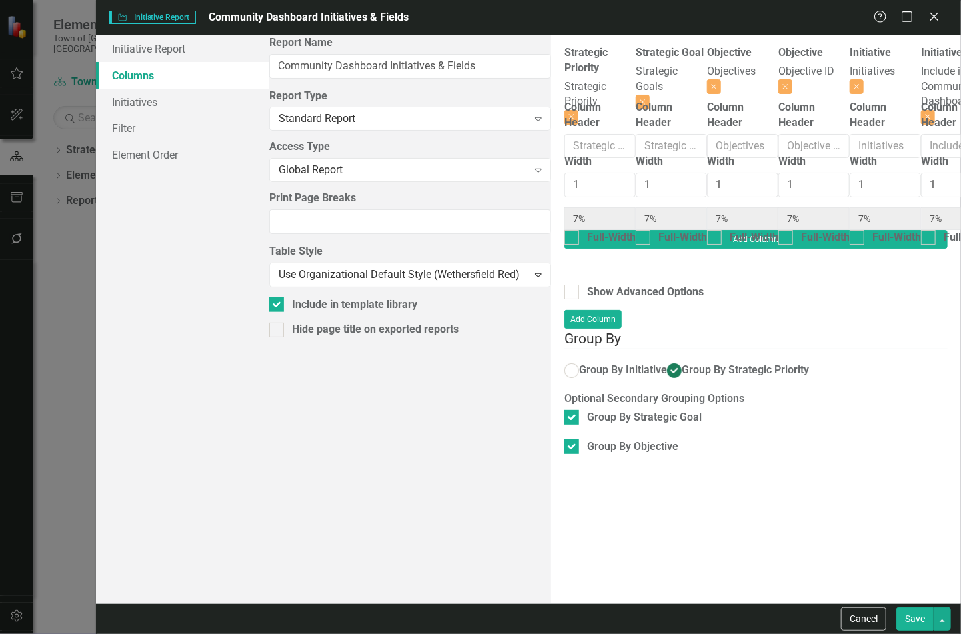
click at [916, 621] on button "Save" at bounding box center [915, 618] width 37 height 23
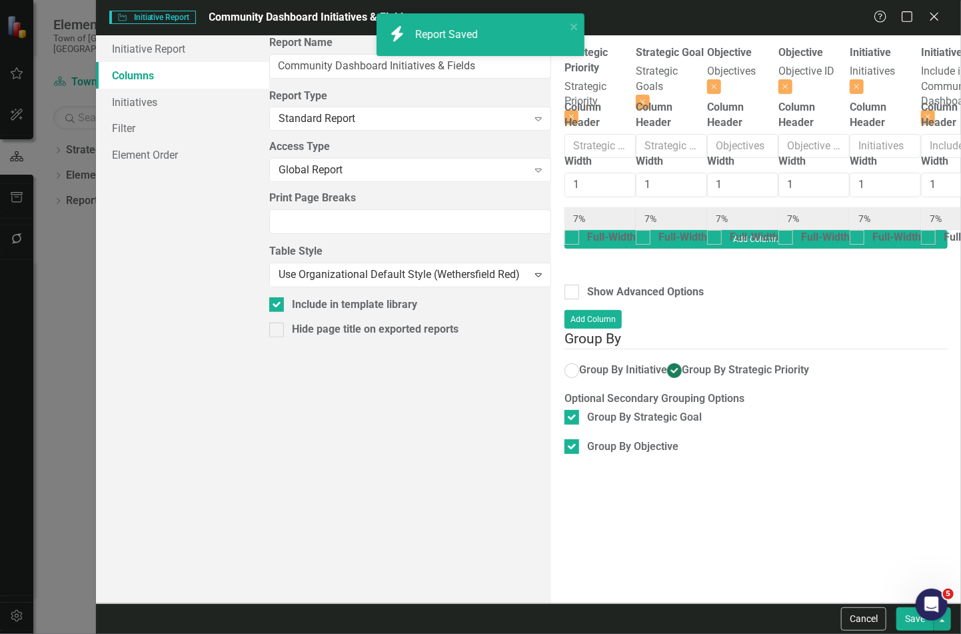
radio input "false"
checkbox input "false"
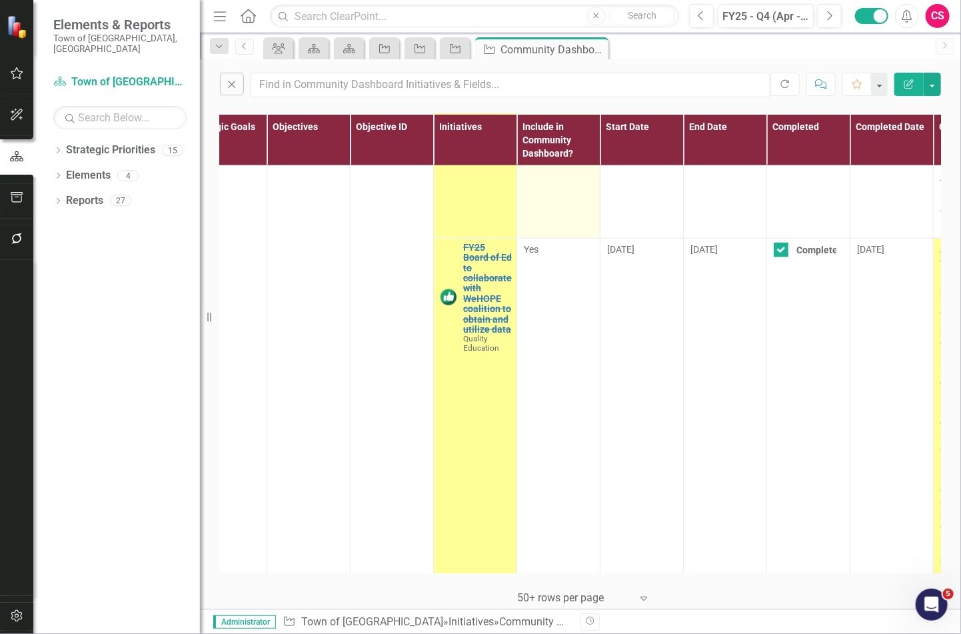
scroll to position [5894, 120]
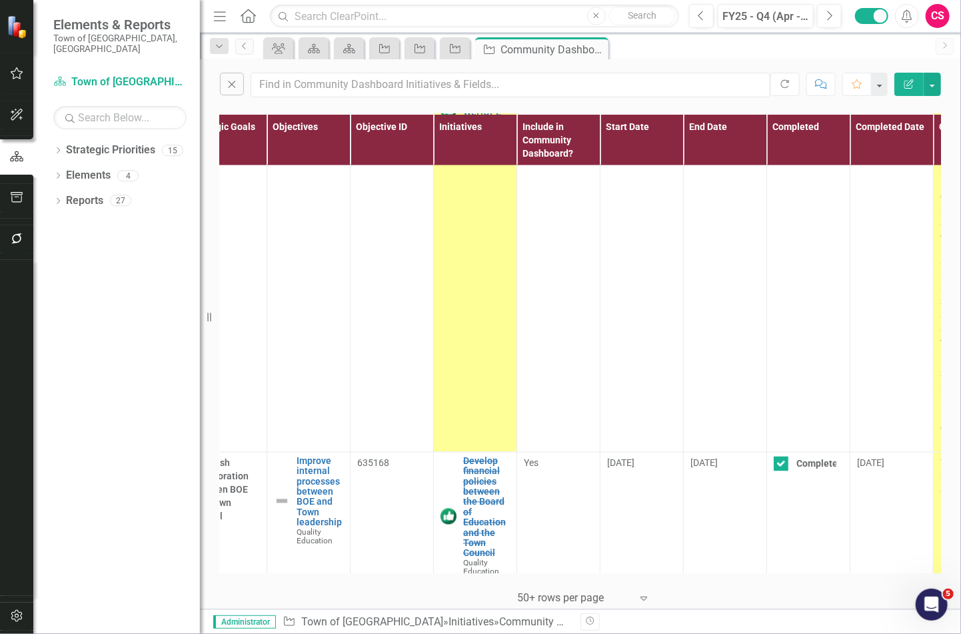
click at [913, 80] on icon "Edit Report" at bounding box center [909, 83] width 12 height 9
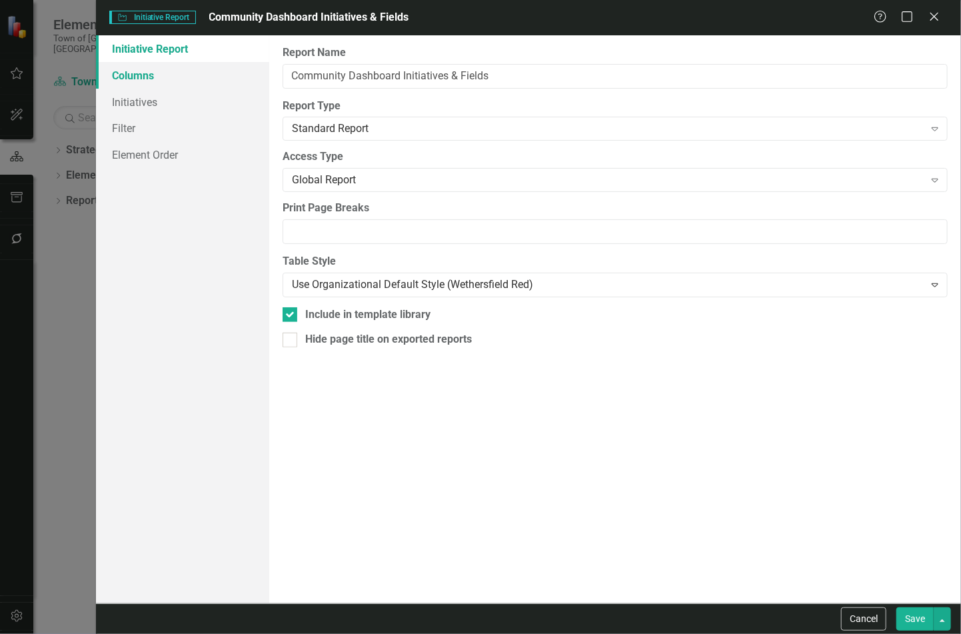
drag, startPoint x: 207, startPoint y: 83, endPoint x: 222, endPoint y: 83, distance: 14.7
click at [207, 83] on link "Columns" at bounding box center [182, 75] width 173 height 27
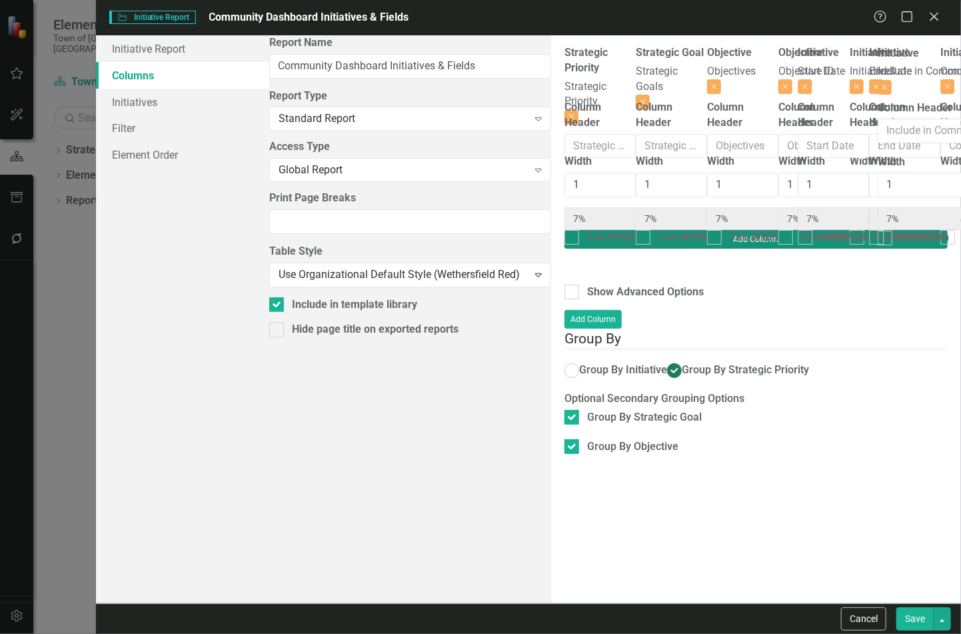
scroll to position [0, 947]
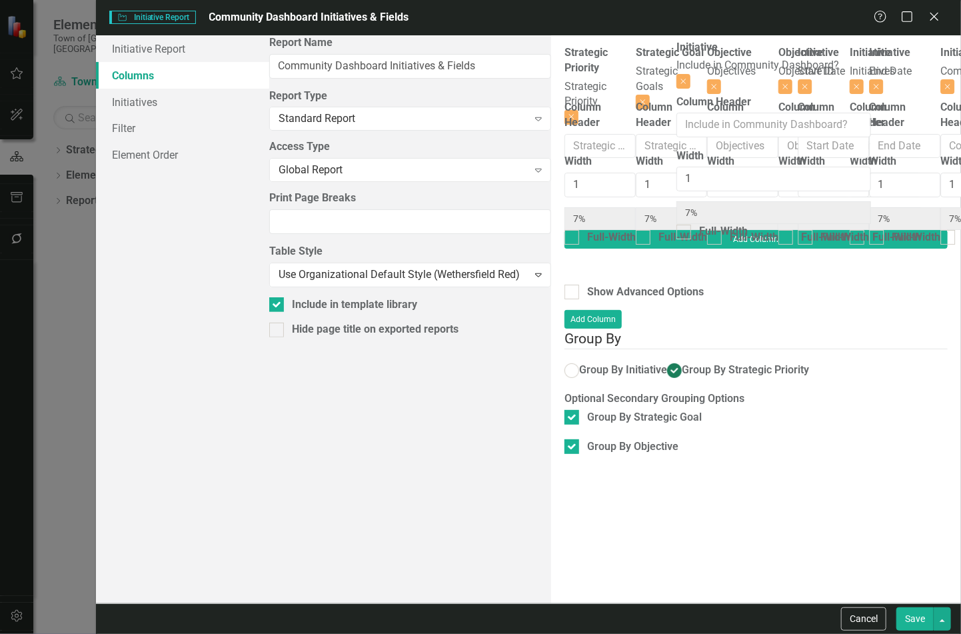
drag, startPoint x: 833, startPoint y: 83, endPoint x: 711, endPoint y: 79, distance: 121.4
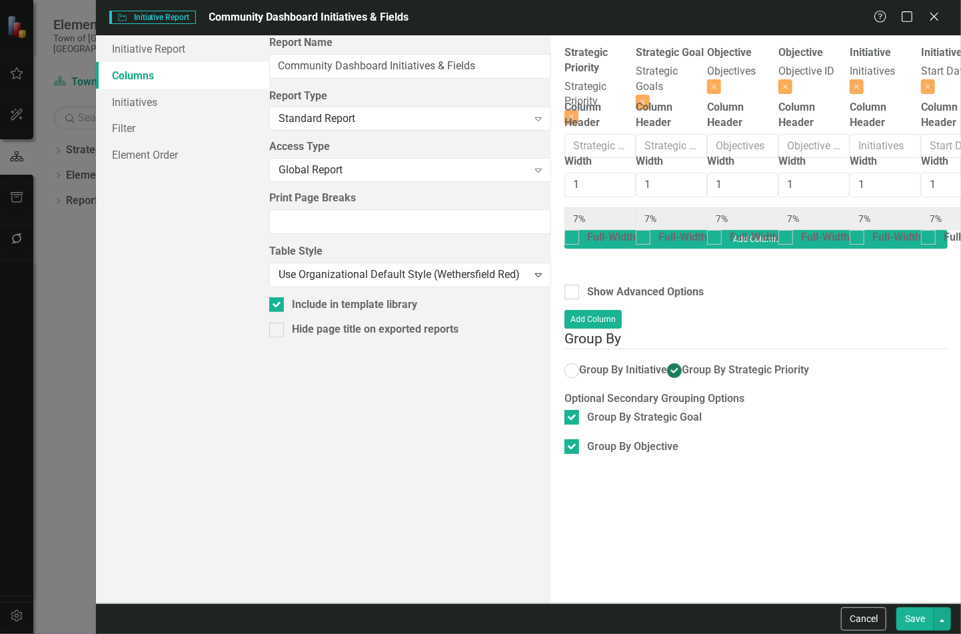
click at [905, 613] on button "Save" at bounding box center [915, 618] width 37 height 23
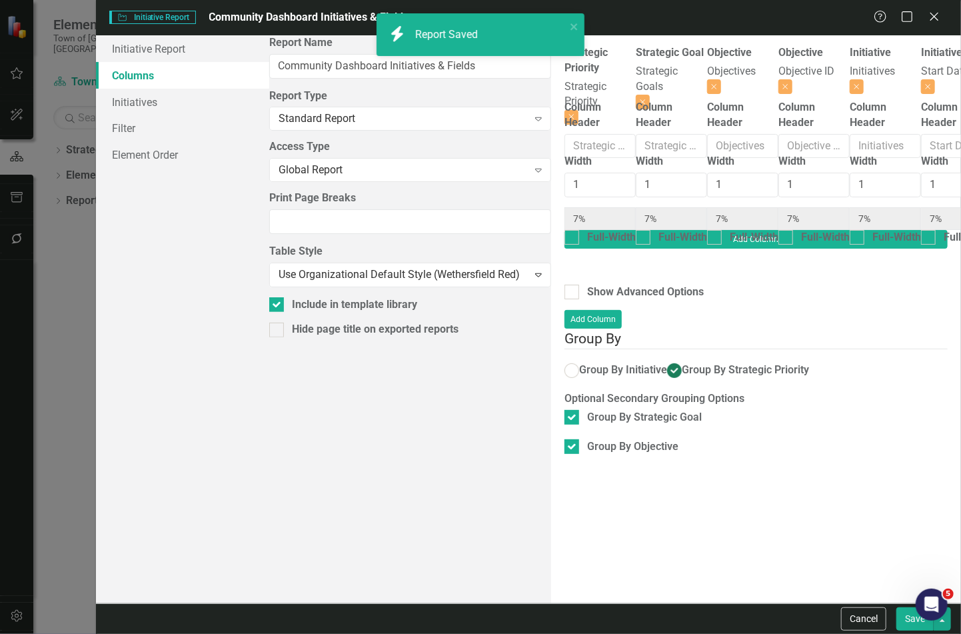
radio input "false"
checkbox input "false"
